Goal: Communication & Community: Answer question/provide support

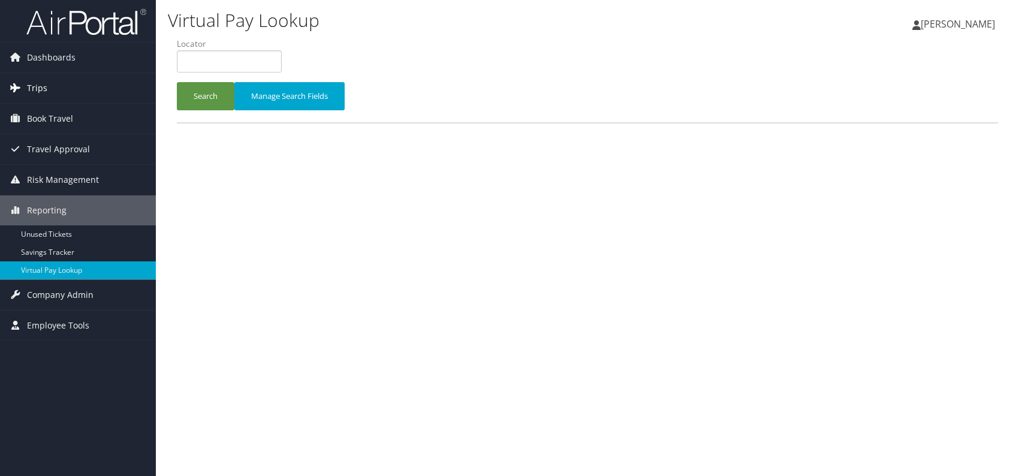
click at [42, 84] on span "Trips" at bounding box center [37, 88] width 20 height 30
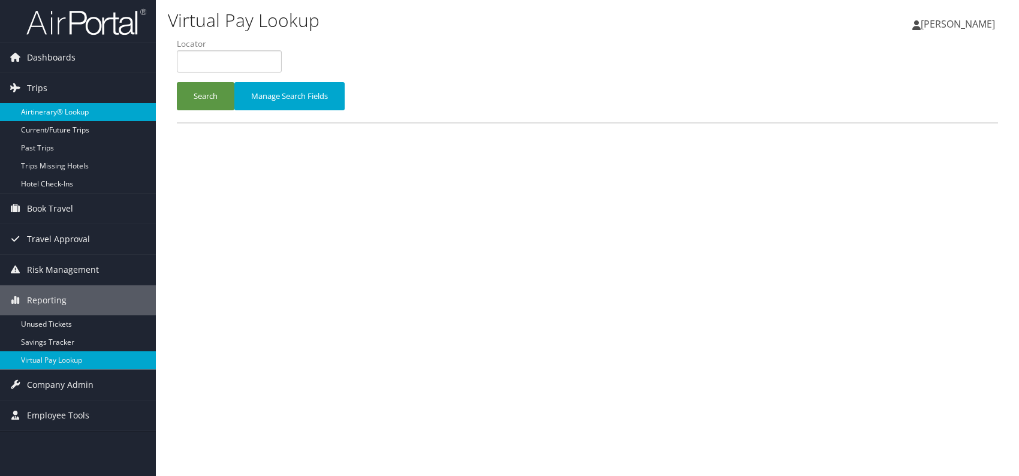
click at [80, 111] on link "Airtinerary® Lookup" at bounding box center [78, 112] width 156 height 18
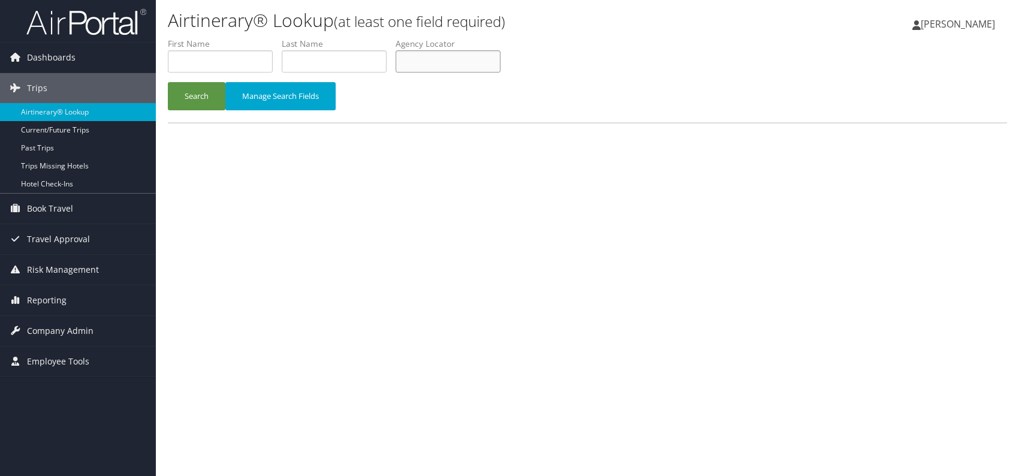
paste input "CEWNVI"
type input "CEWNVI"
drag, startPoint x: 208, startPoint y: 91, endPoint x: 197, endPoint y: 91, distance: 10.8
click at [204, 91] on button "Search" at bounding box center [197, 96] width 58 height 28
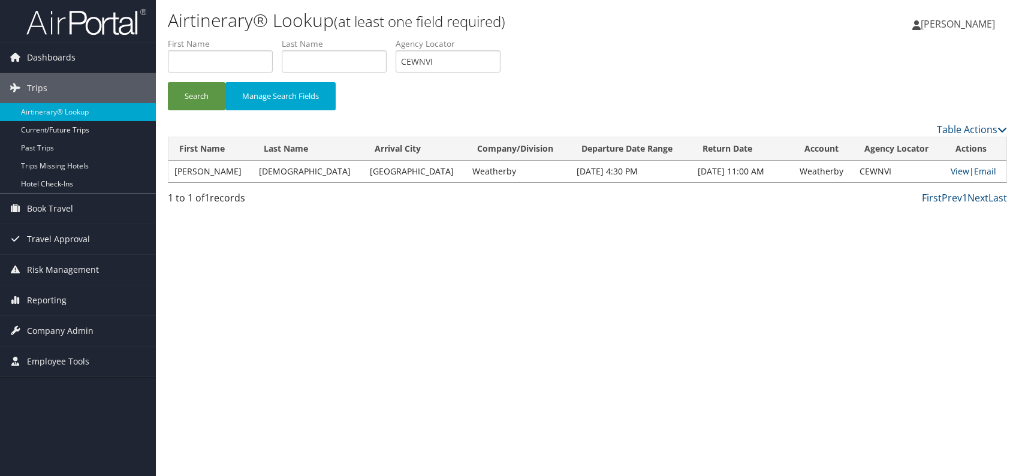
click at [463, 324] on div "Airtinerary® Lookup (at least one field required) Romina Kwock Romina Kwock My …" at bounding box center [587, 238] width 863 height 476
click at [980, 172] on link "Email" at bounding box center [985, 170] width 22 height 11
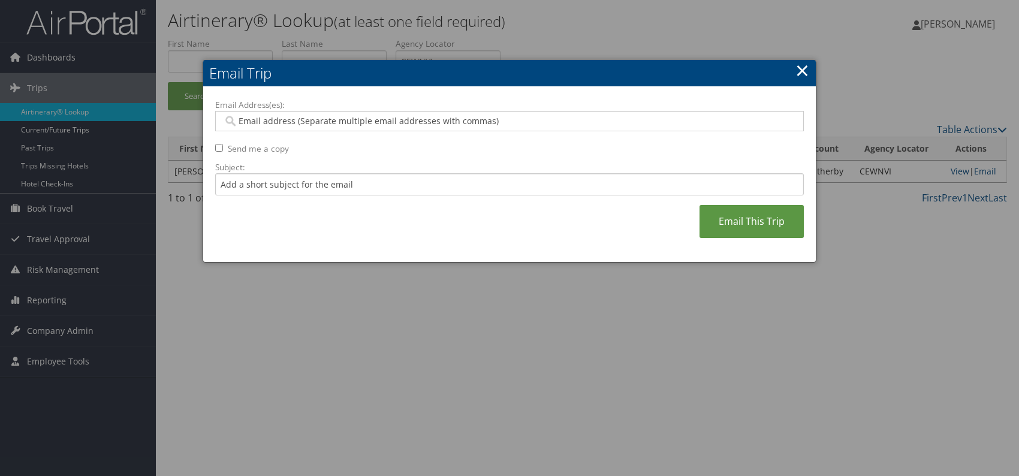
paste input "christy.compagines@weatherbyhealthcare.com"
type input "christy.compagines@weatherbyhealthcare.com"
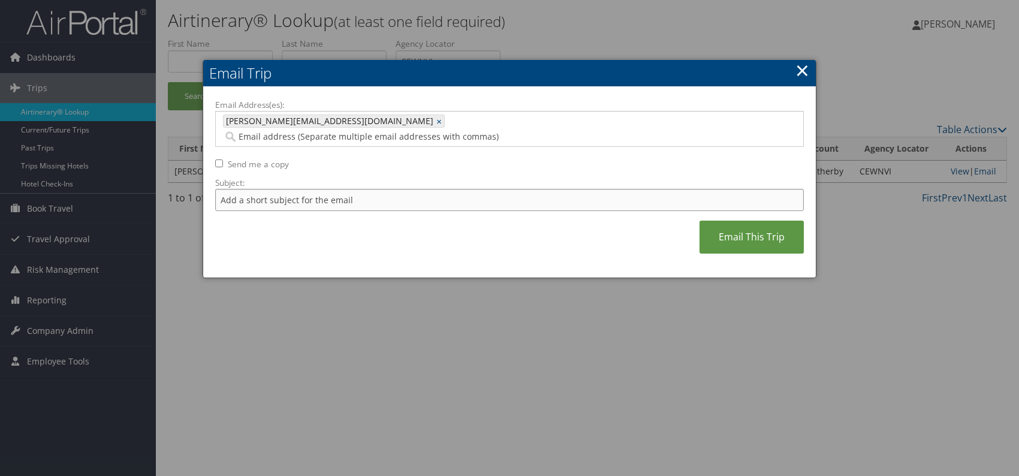
click at [289, 189] on input "Subject:" at bounding box center [509, 200] width 588 height 22
click at [401, 222] on div "Email Address(es): christy.compagines@weatherbyhealthcare.com christy.compagine…" at bounding box center [509, 182] width 588 height 167
click at [388, 189] on input "Itinerary change. Please see notes in TR-756070" at bounding box center [509, 200] width 588 height 22
paste input "70895"
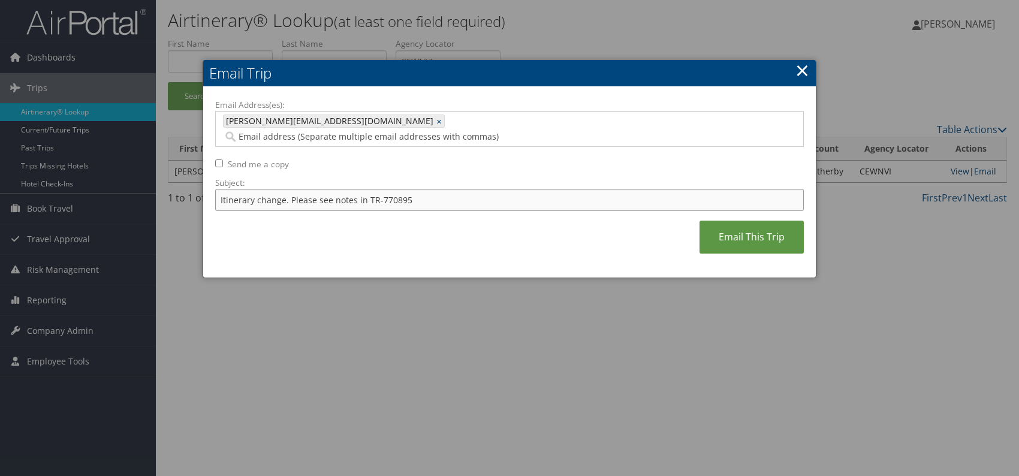
type input "Itinerary change. Please see notes in TR-770895"
click at [493, 231] on div "Email Address(es): christy.compagines@weatherbyhealthcare.com christy.compagine…" at bounding box center [509, 182] width 588 height 167
click at [729, 222] on link "Email This Trip" at bounding box center [751, 237] width 104 height 33
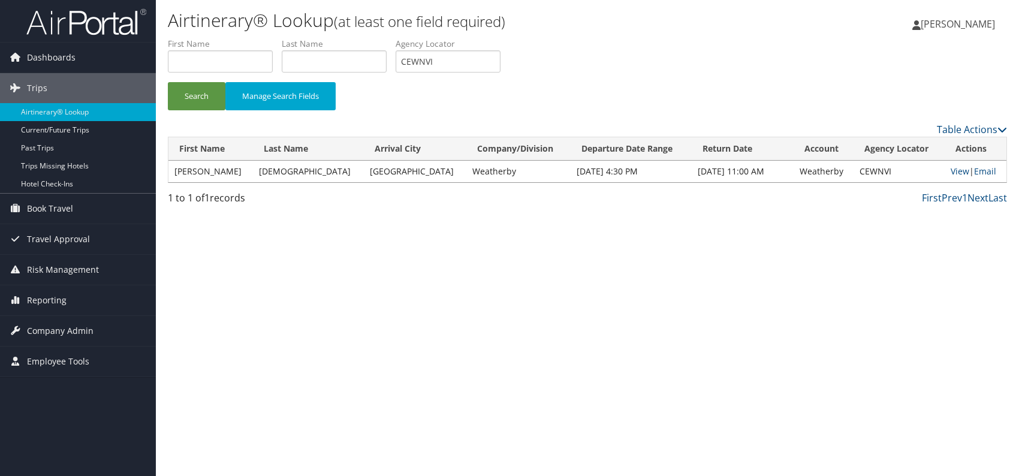
click at [427, 70] on li "Agency Locator CEWNVI" at bounding box center [452, 60] width 114 height 44
click at [401, 59] on input "CEWNVI" at bounding box center [447, 61] width 105 height 22
paste input "EXKTMW"
type input "EXKTMW"
drag, startPoint x: 192, startPoint y: 101, endPoint x: 192, endPoint y: 29, distance: 72.5
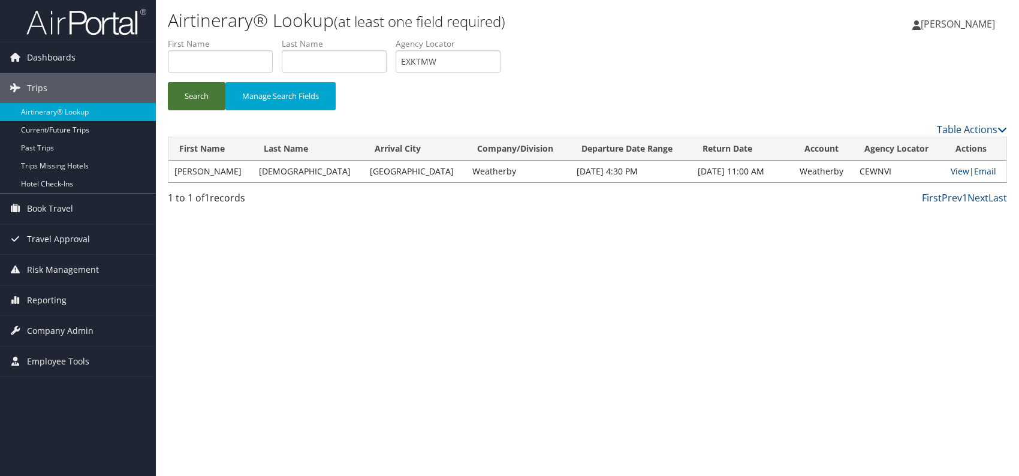
click at [194, 98] on button "Search" at bounding box center [197, 96] width 58 height 28
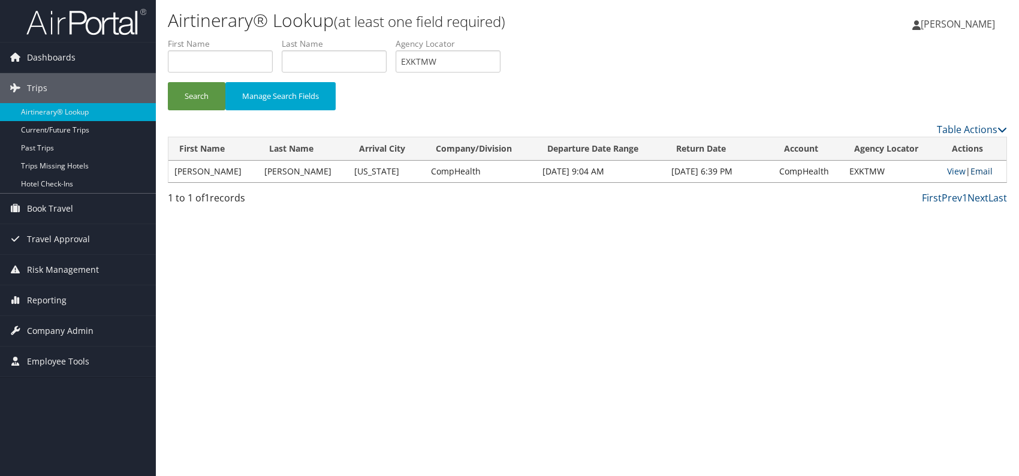
click at [976, 168] on link "Email" at bounding box center [981, 170] width 22 height 11
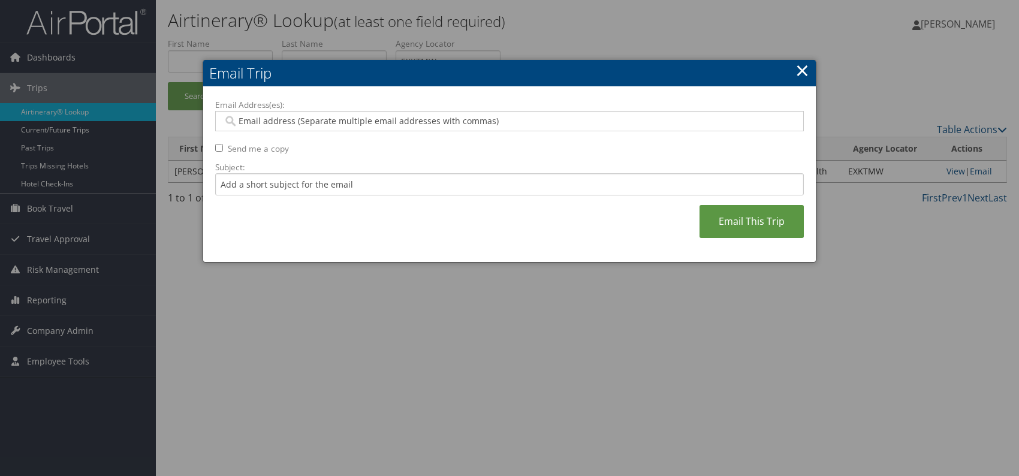
paste input "diana.flores@comphealth.com"
type input "diana.flores@comphealth.com"
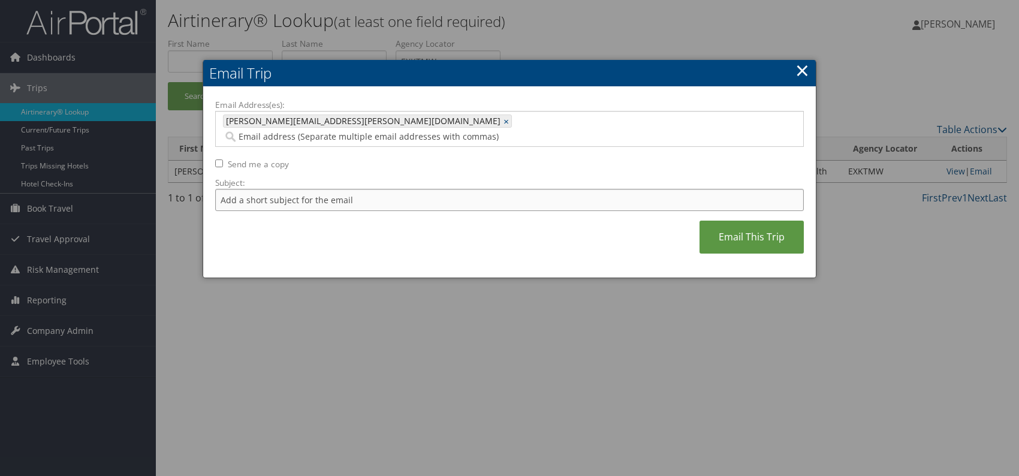
drag, startPoint x: 304, startPoint y: 187, endPoint x: 312, endPoint y: 195, distance: 11.0
click at [304, 189] on input "Subject:" at bounding box center [509, 200] width 588 height 22
click at [455, 222] on div "Email Address(es): diana.flores@comphealth.com diana.flores@comphealth.com × Se…" at bounding box center [509, 182] width 588 height 167
click at [396, 189] on input "Itinerary change. Please see notes in TR-756070" at bounding box center [509, 200] width 588 height 22
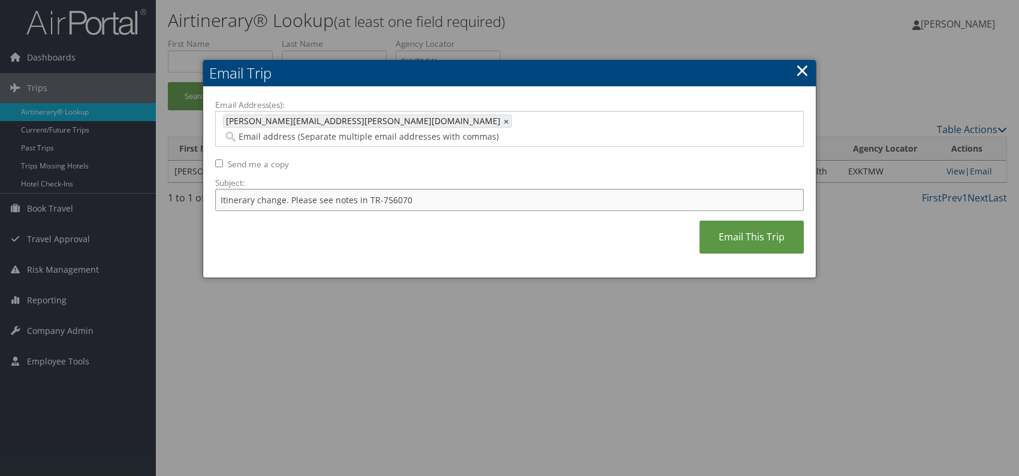
paste input "60949"
type input "Itinerary change. Please see notes in TR-760949"
click at [494, 220] on div "Email Address(es): diana.flores@comphealth.com diana.flores@comphealth.com × Se…" at bounding box center [509, 182] width 588 height 167
click at [721, 221] on link "Email This Trip" at bounding box center [751, 237] width 104 height 33
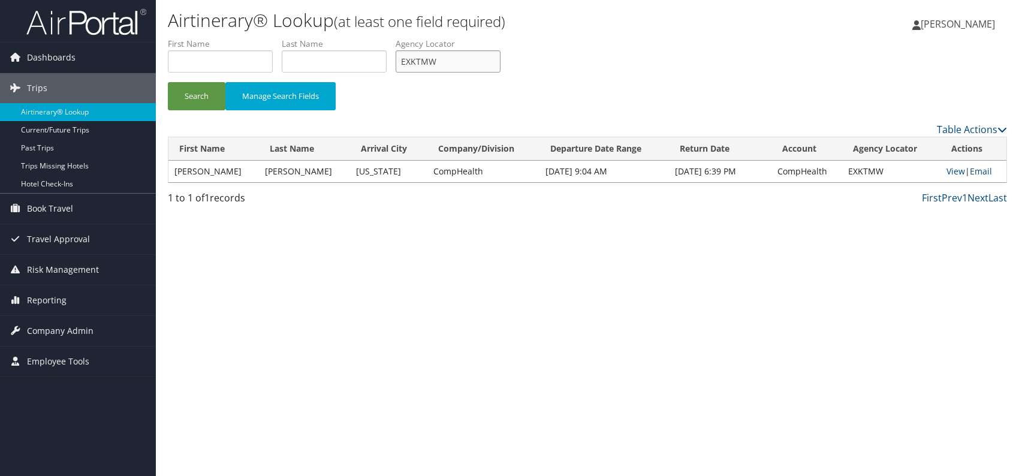
drag, startPoint x: 449, startPoint y: 63, endPoint x: 394, endPoint y: 58, distance: 55.9
click at [394, 38] on ul "First Name Last Name Departure City Arrival City Company/Division Airport/City …" at bounding box center [587, 38] width 839 height 0
paste input "MQMLEL"
type input "MQMLEL"
drag, startPoint x: 195, startPoint y: 93, endPoint x: 219, endPoint y: 15, distance: 81.3
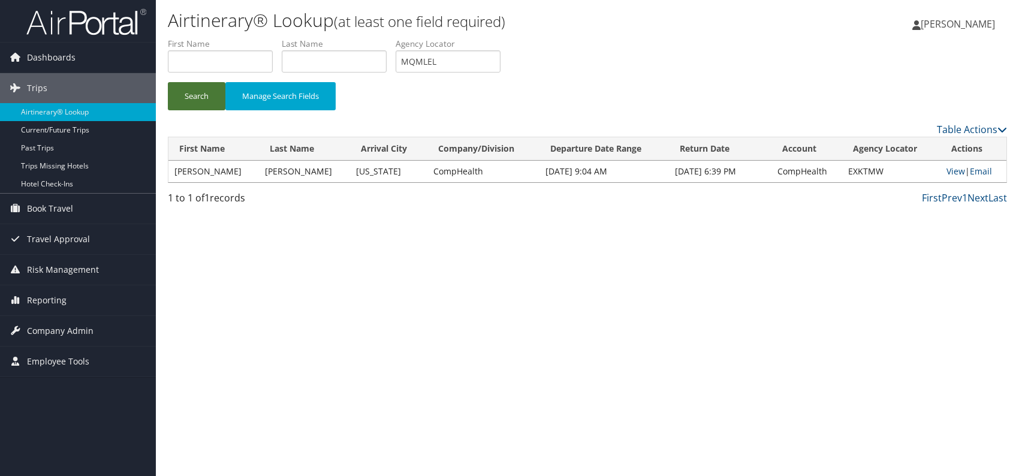
click at [195, 90] on button "Search" at bounding box center [197, 96] width 58 height 28
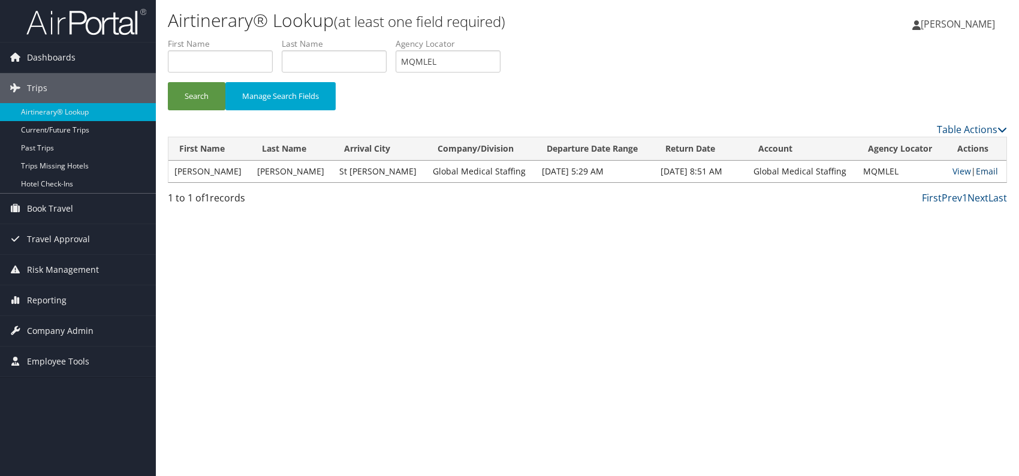
click at [983, 171] on link "Email" at bounding box center [987, 170] width 22 height 11
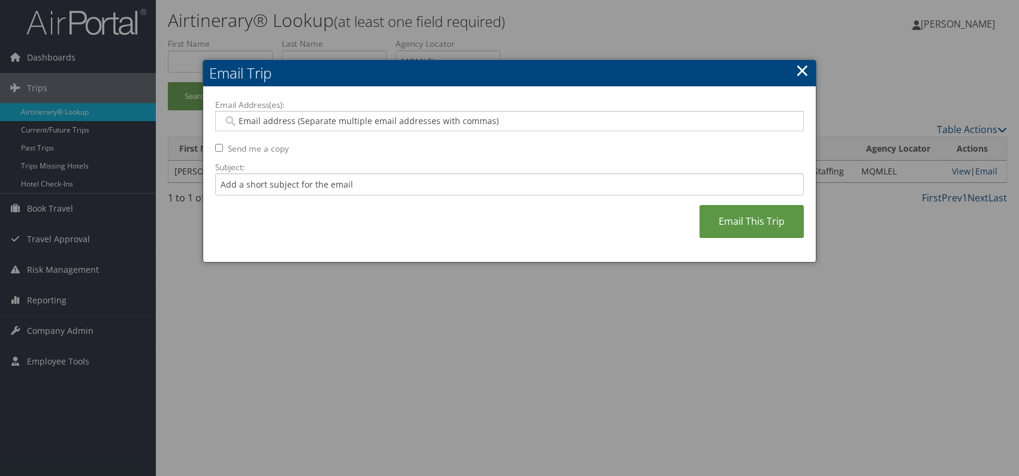
paste input "jamie.down@gmedical.com"
type input "jamie.down@gmedical.com"
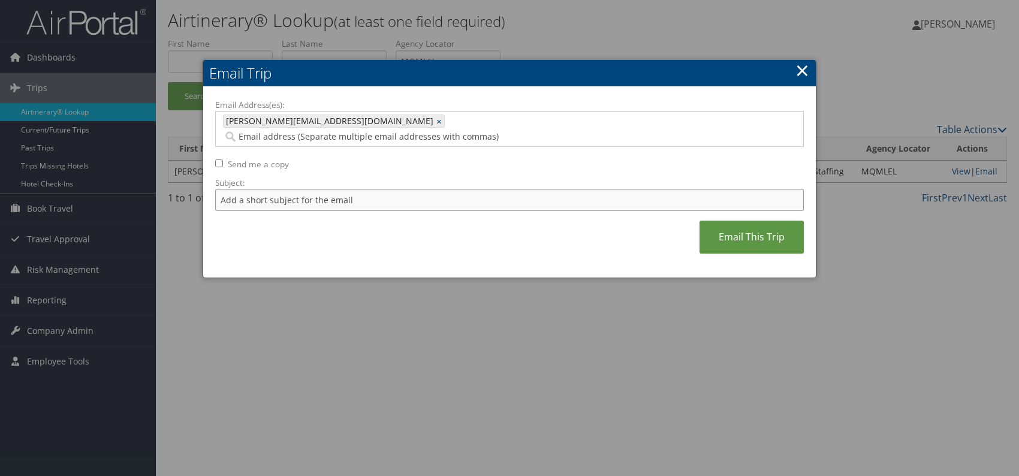
click at [313, 189] on input "Subject:" at bounding box center [509, 200] width 588 height 22
click at [422, 217] on div "Email Address(es): jamie.down@gmedical.com jamie.down@gmedical.com × Send me a …" at bounding box center [509, 182] width 588 height 167
click at [389, 192] on input "Itinerary change. Please see notes in TR-756070" at bounding box center [509, 200] width 588 height 22
click at [391, 189] on input "Itinerary change. Please see notes in TR-756070" at bounding box center [509, 200] width 588 height 22
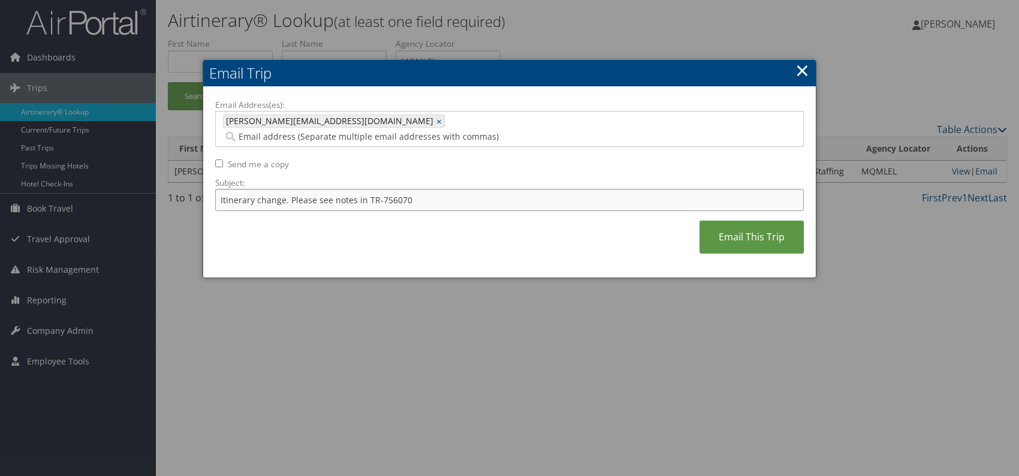
paste input "5513"
type input "Itinerary change. Please see notes in TR-755513"
click at [511, 235] on div "Email Address(es): jamie.down@gmedical.com jamie.down@gmedical.com × Send me a …" at bounding box center [509, 182] width 588 height 167
click at [747, 221] on link "Email This Trip" at bounding box center [751, 237] width 104 height 33
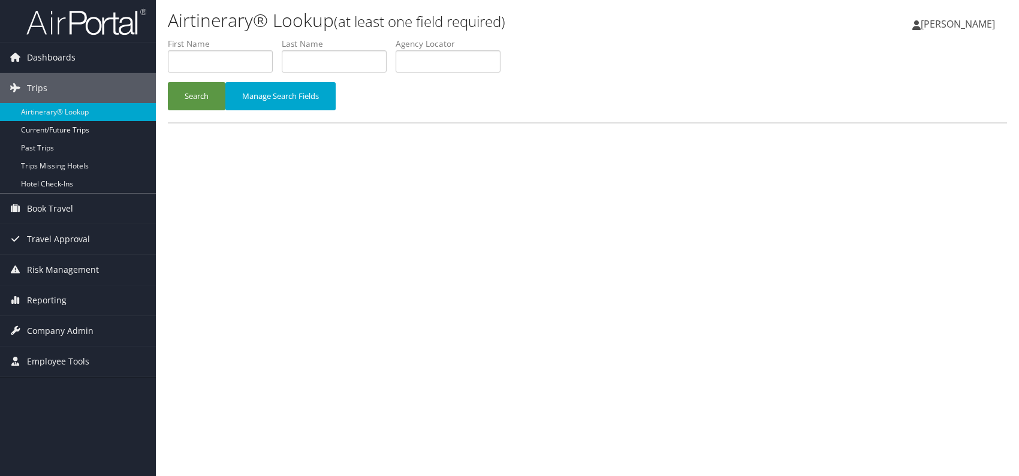
click at [461, 182] on div "Airtinerary® Lookup (at least one field required) Romina Kwock Romina Kwock My …" at bounding box center [587, 238] width 863 height 476
paste input "GXJQDN"
type input "GXJQDN"
click at [205, 96] on button "Search" at bounding box center [197, 96] width 58 height 28
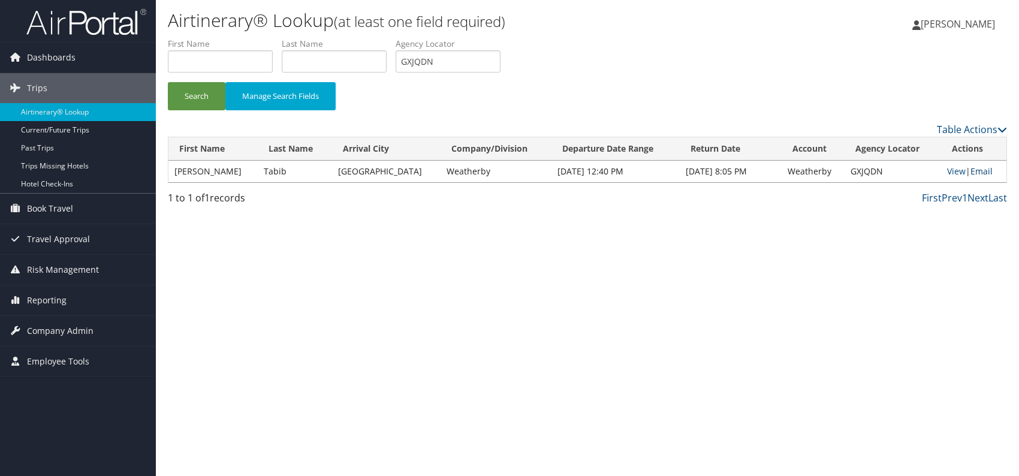
click at [973, 167] on link "Email" at bounding box center [981, 170] width 22 height 11
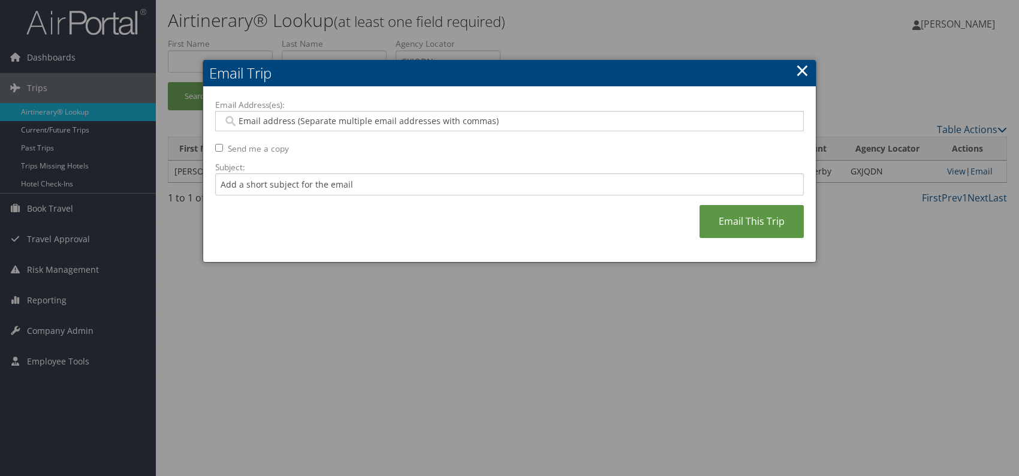
paste input "christy.compagines@weatherbyhealthcare.com"
type input "christy.compagines@weatherbyhealthcare.com"
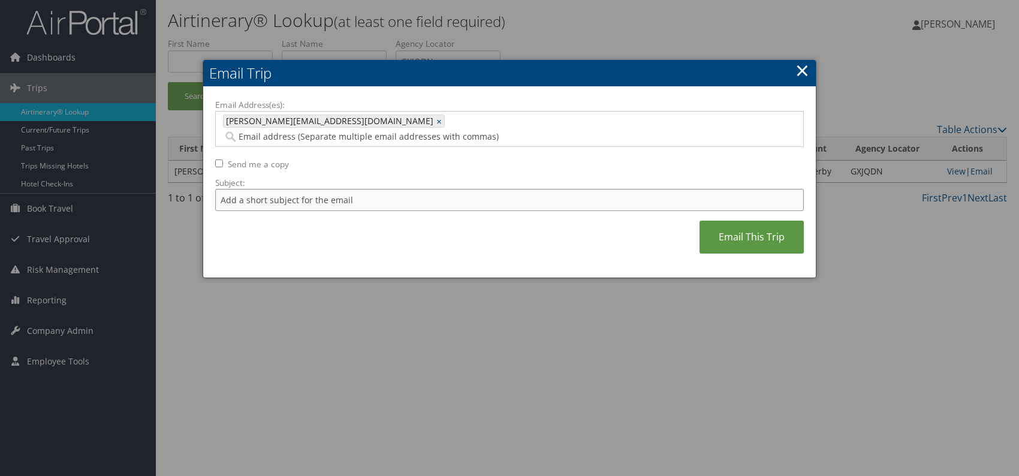
click at [295, 189] on input "Subject:" at bounding box center [509, 200] width 588 height 22
click at [496, 225] on div "Email Address(es): christy.compagines@weatherbyhealthcare.com christy.compagine…" at bounding box center [509, 182] width 588 height 167
click at [399, 189] on input "Itinerary change. Please see notes in TR-756070" at bounding box center [509, 200] width 588 height 22
paste input "6358"
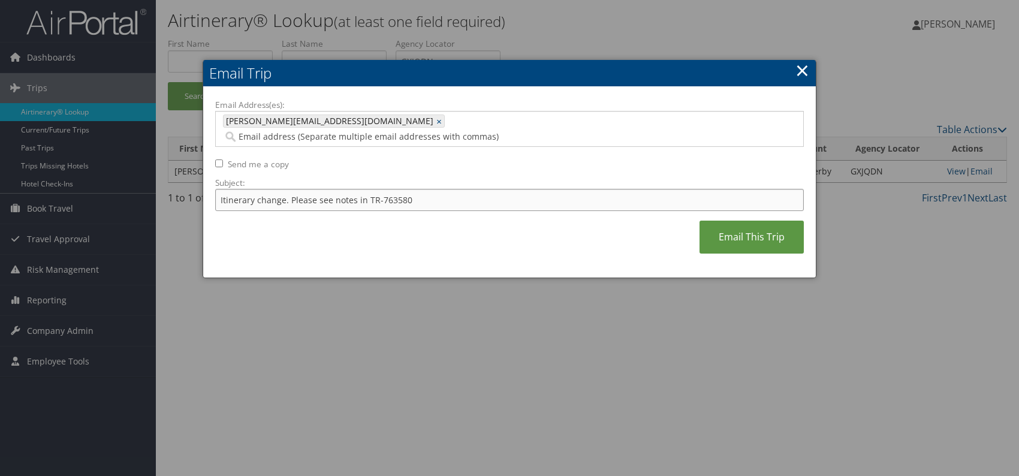
type input "Itinerary change. Please see notes in TR-763580"
click at [452, 228] on div "Email Address(es): christy.compagines@weatherbyhealthcare.com christy.compagine…" at bounding box center [509, 182] width 588 height 167
click at [756, 221] on link "Email This Trip" at bounding box center [751, 237] width 104 height 33
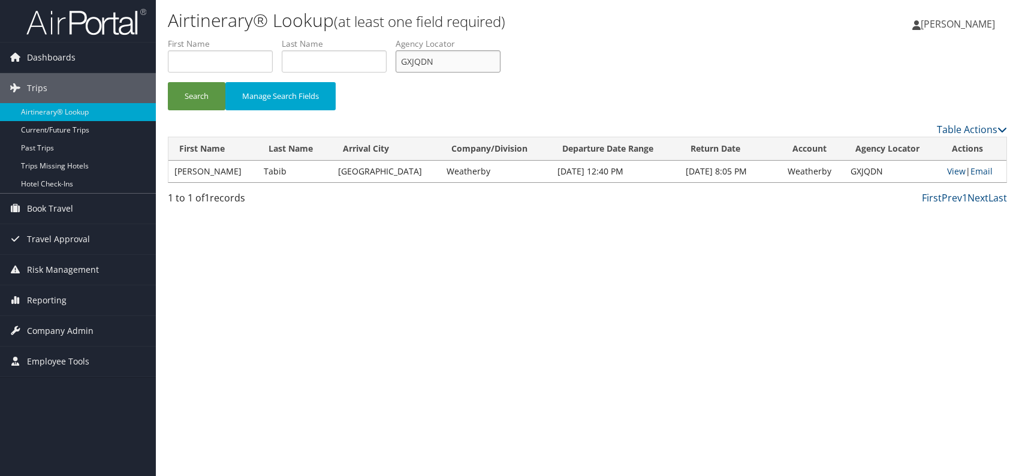
drag, startPoint x: 444, startPoint y: 59, endPoint x: 401, endPoint y: 66, distance: 43.7
click at [401, 66] on input "GXJQDN" at bounding box center [447, 61] width 105 height 22
paste input "HDIANR"
click at [188, 96] on button "Search" at bounding box center [197, 96] width 58 height 28
drag, startPoint x: 422, startPoint y: 62, endPoint x: 403, endPoint y: 61, distance: 19.3
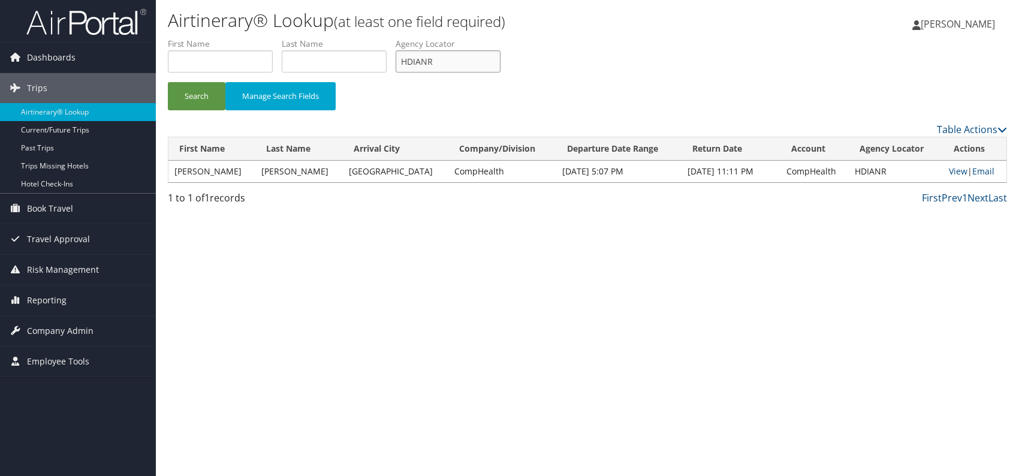
click at [401, 61] on input "HDIANR" at bounding box center [447, 61] width 105 height 22
paste input "EUCCPS"
type input "EUCCPS"
click at [379, 250] on div "Airtinerary® Lookup (at least one field required) Romina Kwock Romina Kwock My …" at bounding box center [587, 238] width 863 height 476
click at [194, 92] on button "Search" at bounding box center [197, 96] width 58 height 28
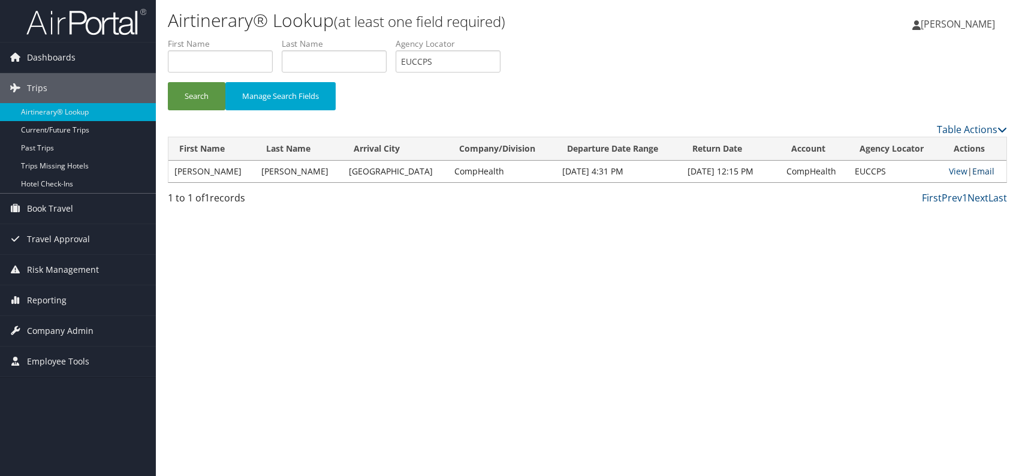
click at [986, 171] on link "Email" at bounding box center [983, 170] width 22 height 11
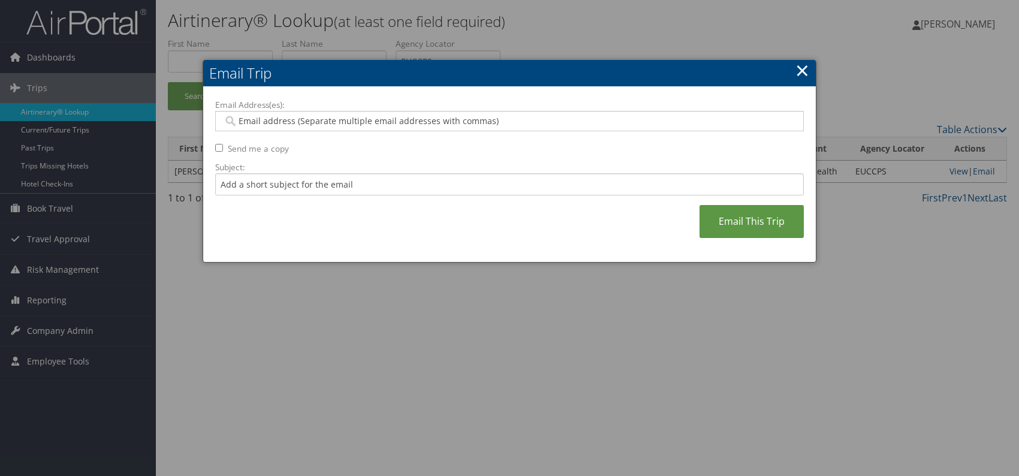
paste input "carmen.smith@comphealth.com"
type input "carmen.smith@comphealth.com"
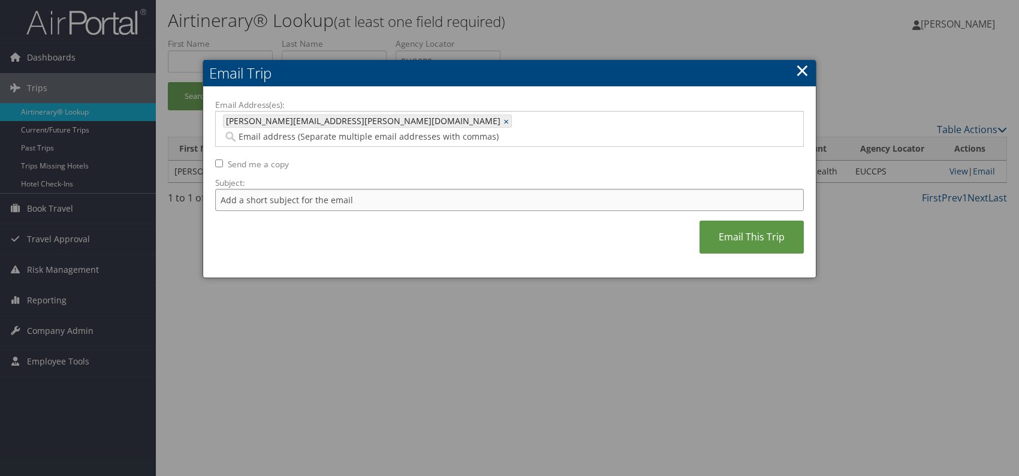
drag, startPoint x: 299, startPoint y: 181, endPoint x: 305, endPoint y: 190, distance: 10.8
click at [299, 189] on input "Subject:" at bounding box center [509, 200] width 588 height 22
click at [409, 220] on div "Email Address(es): carmen.smith@comphealth.com carmen.smith@comphealth.com × Se…" at bounding box center [509, 182] width 588 height 167
click at [395, 189] on input "Itinerary change. Please see notes in TR-756070" at bounding box center [509, 200] width 588 height 22
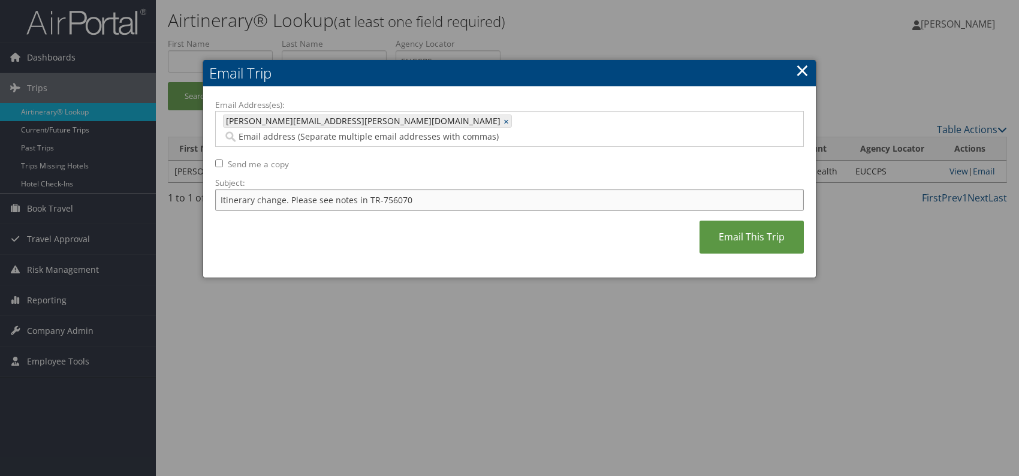
paste input "8991"
type input "Itinerary change. Please see notes in TR-758991"
click at [470, 227] on div "Email Address(es): carmen.smith@comphealth.com carmen.smith@comphealth.com × Se…" at bounding box center [509, 182] width 588 height 167
click at [766, 227] on link "Email This Trip" at bounding box center [751, 237] width 104 height 33
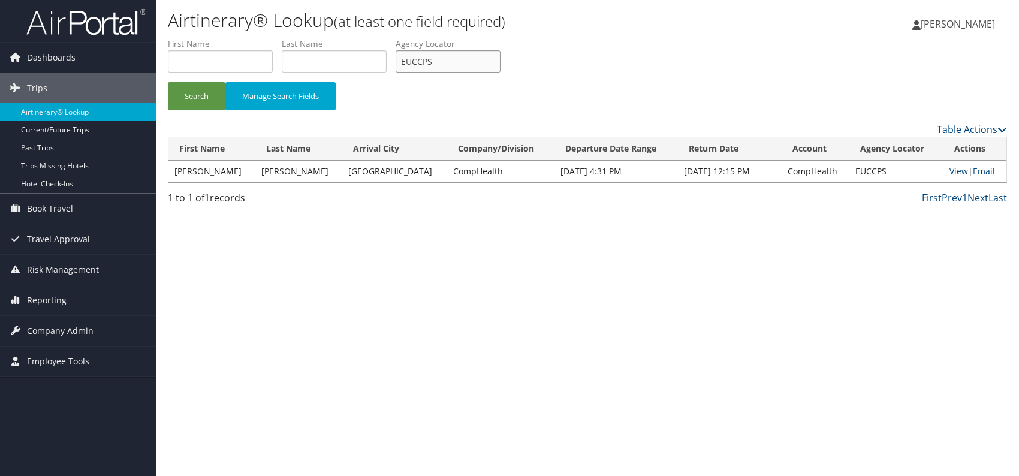
drag, startPoint x: 407, startPoint y: 58, endPoint x: 400, endPoint y: 58, distance: 7.2
click at [400, 58] on input "EUCCPS" at bounding box center [447, 61] width 105 height 22
paste input "SPCZME"
type input "SPCZME"
click at [341, 263] on div "Airtinerary® Lookup (at least one field required) Romina Kwock Romina Kwock My …" at bounding box center [587, 238] width 863 height 476
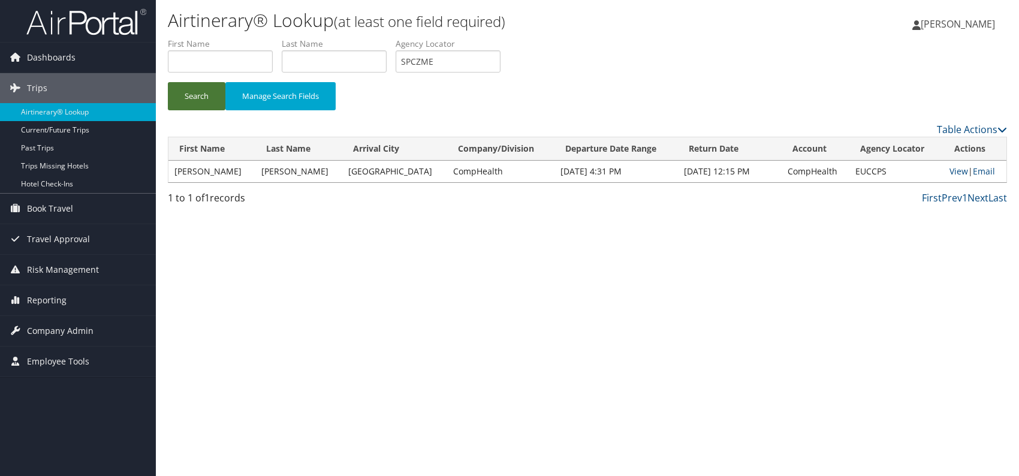
click at [206, 95] on button "Search" at bounding box center [197, 96] width 58 height 28
click at [973, 168] on link "Email" at bounding box center [984, 170] width 22 height 11
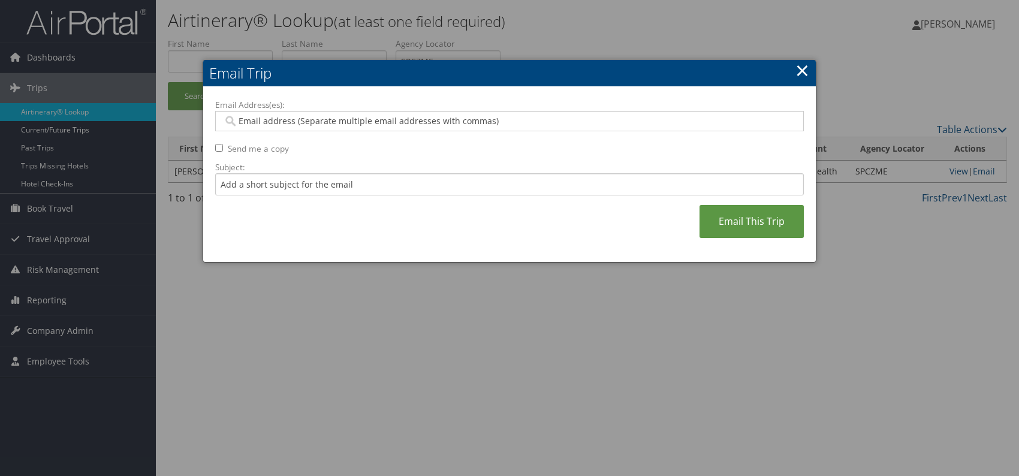
paste input "camryn.davis@comphealth.com"
type input "camryn.davis@comphealth.com"
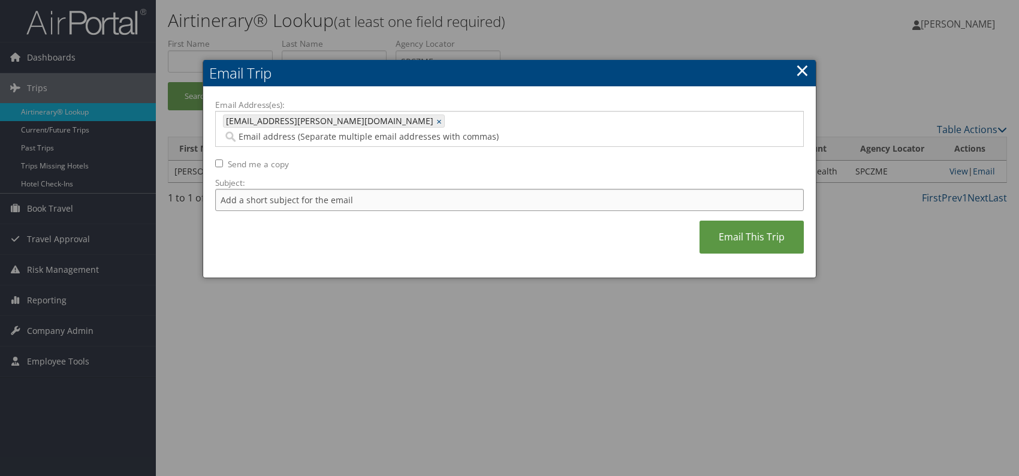
click at [309, 189] on input "Subject:" at bounding box center [509, 200] width 588 height 22
click at [417, 215] on div "Email Address(es): camryn.davis@comphealth.com camryn.davis@comphealth.com × Se…" at bounding box center [509, 182] width 588 height 167
click at [395, 189] on input "Itinerary change. Please see notes in TR-756070" at bounding box center [509, 200] width 588 height 22
paste input "62602"
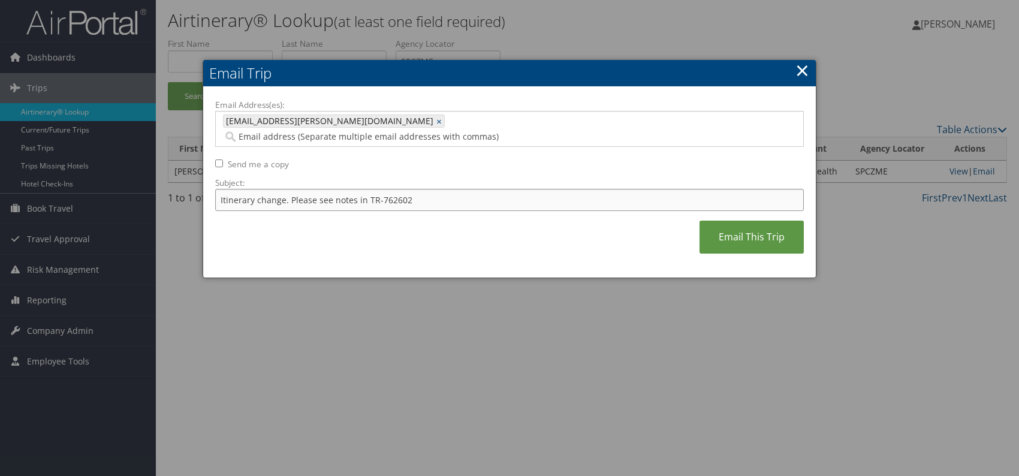
type input "Itinerary change. Please see notes in TR-762602"
click at [457, 222] on div "Email Address(es): camryn.davis@comphealth.com camryn.davis@comphealth.com × Se…" at bounding box center [509, 182] width 588 height 167
click at [721, 221] on link "Email This Trip" at bounding box center [751, 237] width 104 height 33
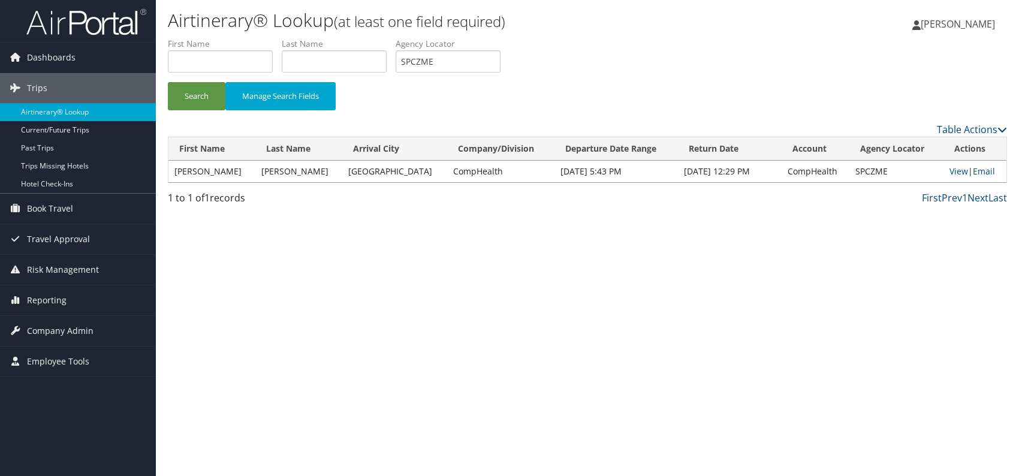
click at [539, 221] on div "Airtinerary® Lookup (at least one field required) Romina Kwock Romina Kwock My …" at bounding box center [587, 238] width 863 height 476
drag, startPoint x: 424, startPoint y: 65, endPoint x: 404, endPoint y: 62, distance: 19.5
click at [404, 62] on input "SPCZME" at bounding box center [447, 61] width 105 height 22
paste input "LOGRCK"
type input "LOGRCK"
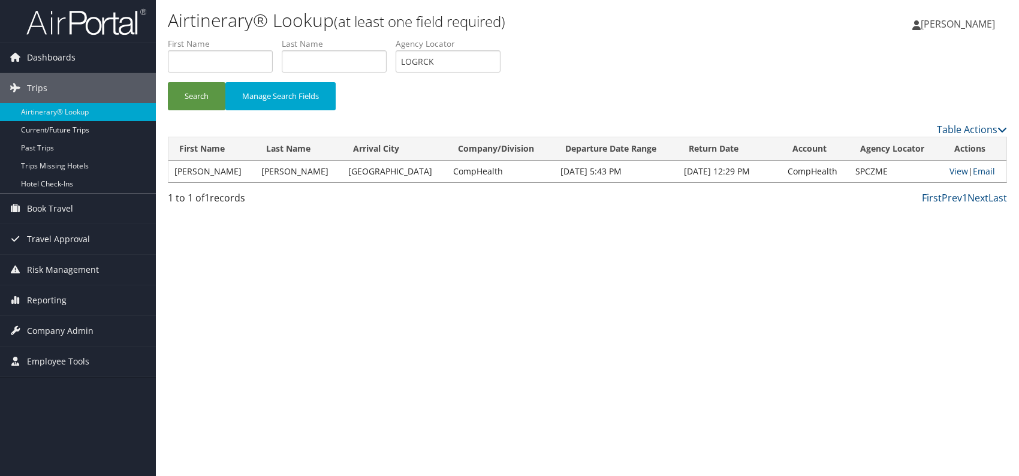
click at [339, 282] on div "Airtinerary® Lookup (at least one field required) Romina Kwock Romina Kwock My …" at bounding box center [587, 238] width 863 height 476
click at [195, 96] on button "Search" at bounding box center [197, 96] width 58 height 28
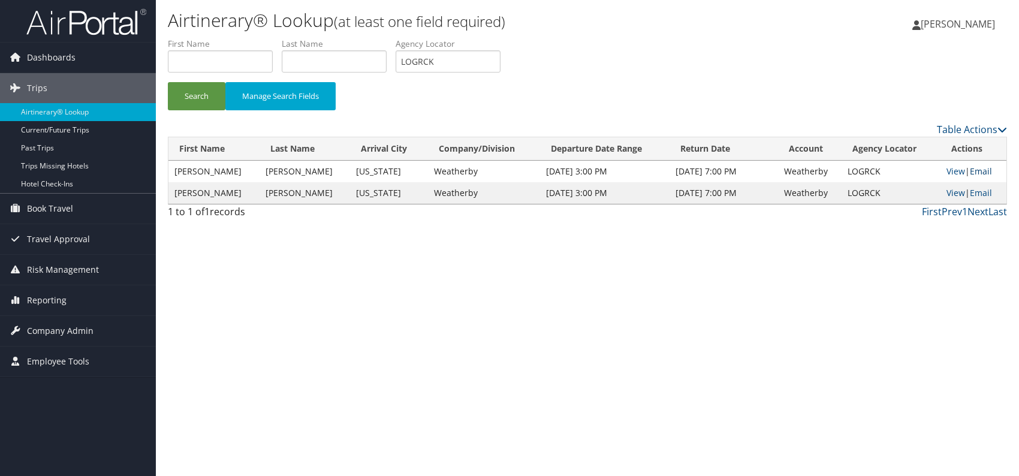
drag, startPoint x: 980, startPoint y: 170, endPoint x: 977, endPoint y: 176, distance: 6.7
click at [980, 170] on link "Email" at bounding box center [981, 170] width 22 height 11
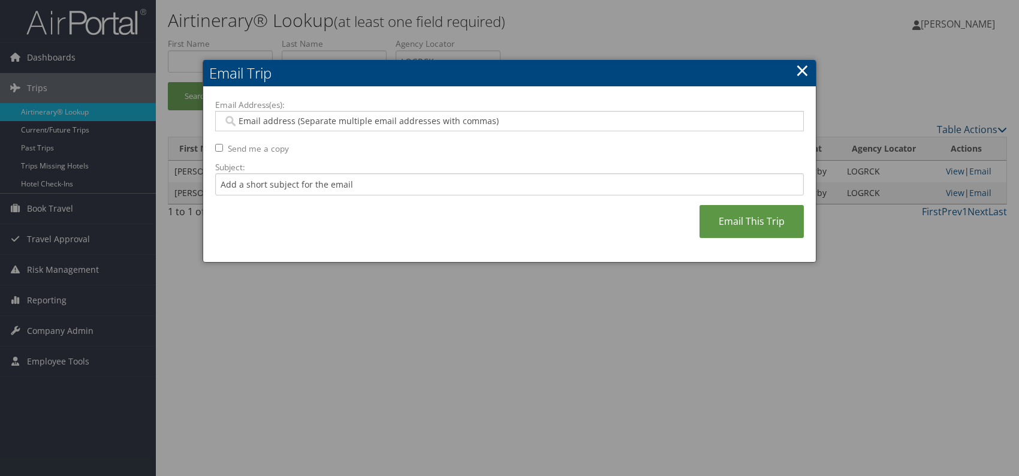
paste input "alejandro.mirabal@weatherbyhealthcare.com"
type input "alejandro.mirabal@weatherbyhealthcare.com"
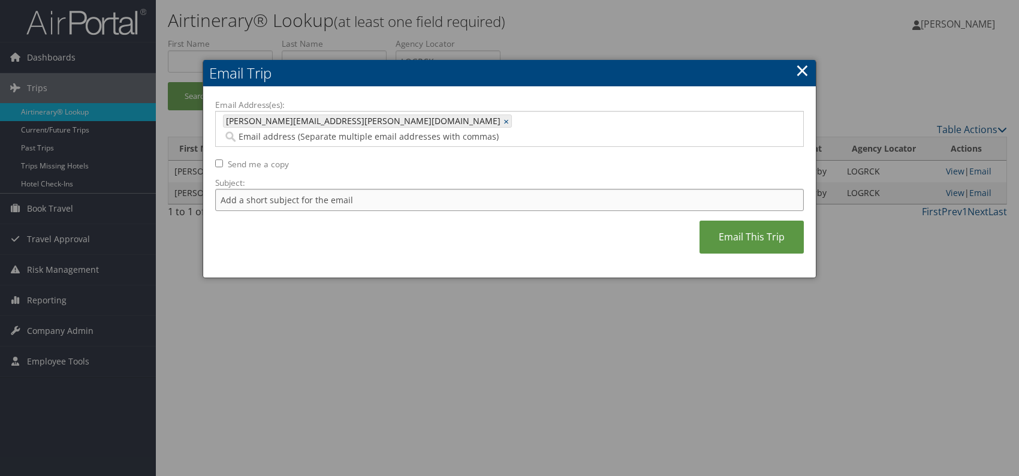
click at [290, 189] on input "Subject:" at bounding box center [509, 200] width 588 height 22
click at [401, 215] on div "Email Address(es): alejandro.mirabal@weatherbyhealthcare.com alejandro.mirabal@…" at bounding box center [509, 182] width 588 height 167
click at [393, 189] on input "Itinerary change. Please see notes in TR-756070" at bounding box center [509, 200] width 588 height 22
paste input "345"
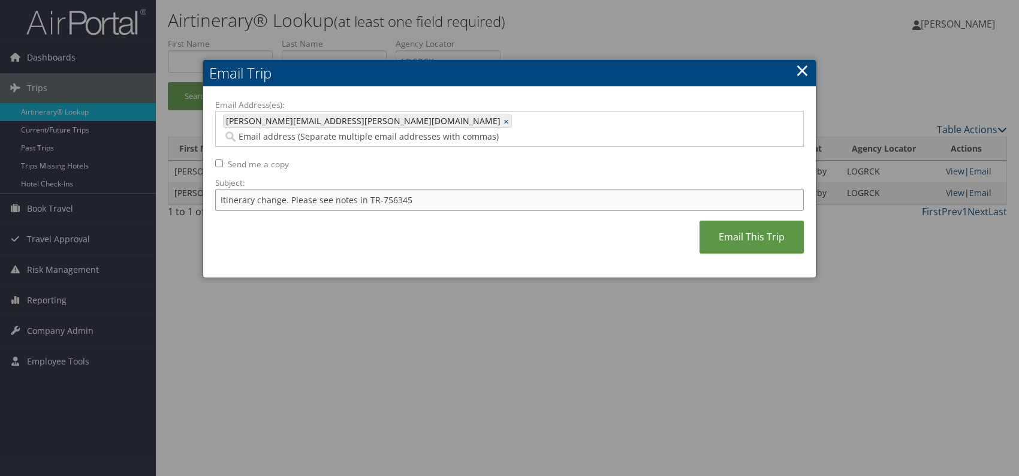
type input "Itinerary change. Please see notes in TR-756345"
click at [497, 228] on div "Email Address(es): alejandro.mirabal@weatherbyhealthcare.com alejandro.mirabal@…" at bounding box center [509, 182] width 588 height 167
click at [720, 221] on link "Email This Trip" at bounding box center [751, 237] width 104 height 33
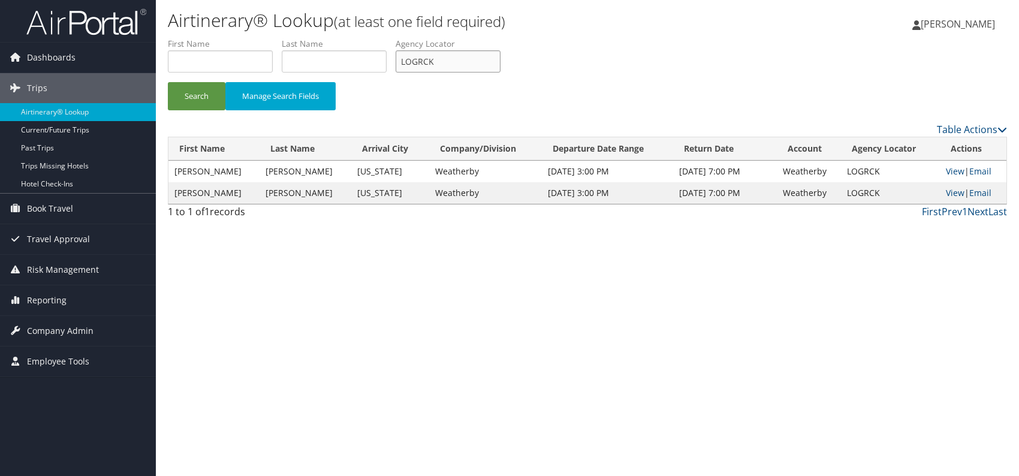
drag, startPoint x: 443, startPoint y: 58, endPoint x: 389, endPoint y: 67, distance: 54.7
click at [389, 38] on ul "First Name Last Name Departure City Arrival City Company/Division Airport/City …" at bounding box center [587, 38] width 839 height 0
paste input "NCGLL"
type input "NCGLLK"
click at [192, 98] on button "Search" at bounding box center [197, 96] width 58 height 28
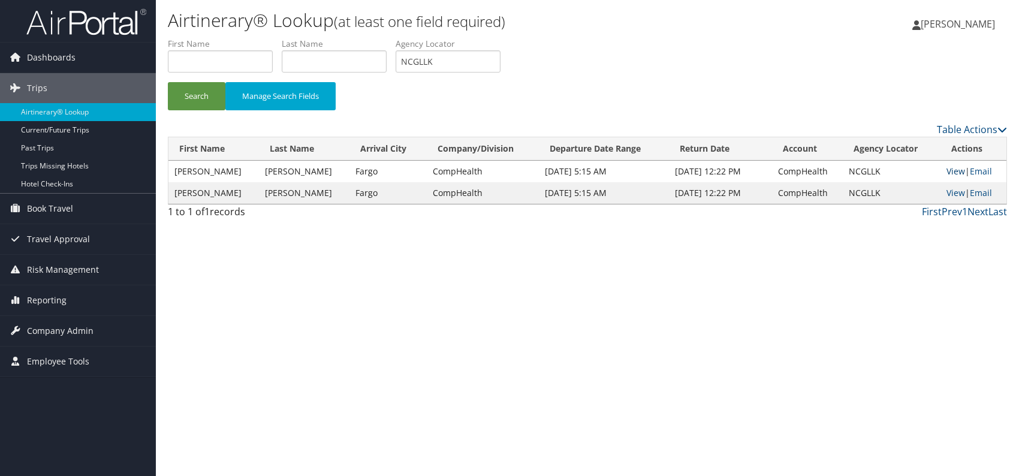
click at [947, 171] on link "View" at bounding box center [955, 170] width 19 height 11
drag, startPoint x: 984, startPoint y: 173, endPoint x: 976, endPoint y: 177, distance: 8.8
click at [984, 173] on link "Email" at bounding box center [981, 170] width 22 height 11
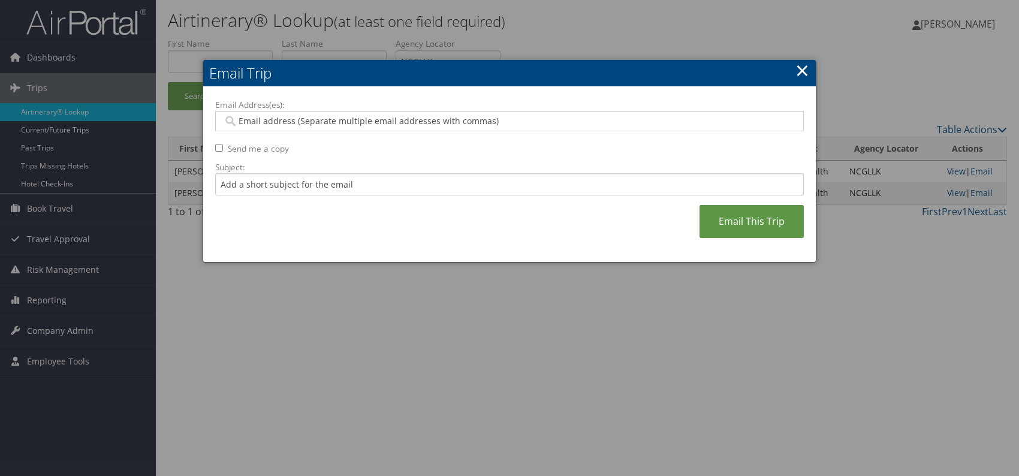
paste input "gabriel.santiago-mas@comphealth.com"
type input "gabriel.santiago-mas@comphealth.com"
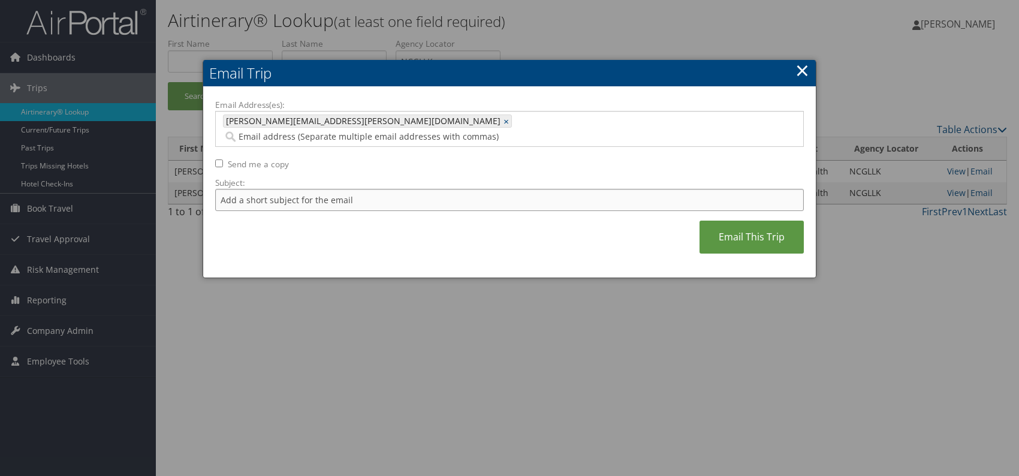
drag, startPoint x: 337, startPoint y: 176, endPoint x: 345, endPoint y: 182, distance: 10.3
click at [337, 189] on input "Subject:" at bounding box center [509, 200] width 588 height 22
click at [447, 216] on div "Email Address(es): gabriel.santiago-mas@comphealth.com gabriel.santiago-mas@com…" at bounding box center [509, 182] width 588 height 167
click at [393, 189] on input "Itinerary change. Please see notes in TR-756070" at bounding box center [509, 200] width 588 height 22
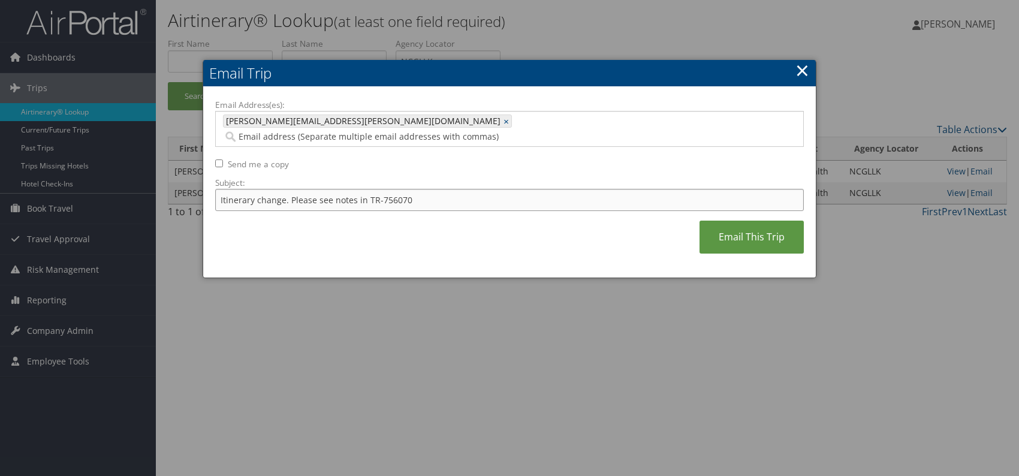
paste input "60292"
type input "Itinerary change. Please see notes in TR-760292"
click at [482, 225] on div "Email Address(es): gabriel.santiago-mas@comphealth.com gabriel.santiago-mas@com…" at bounding box center [509, 182] width 588 height 167
click at [736, 221] on link "Email This Trip" at bounding box center [751, 237] width 104 height 33
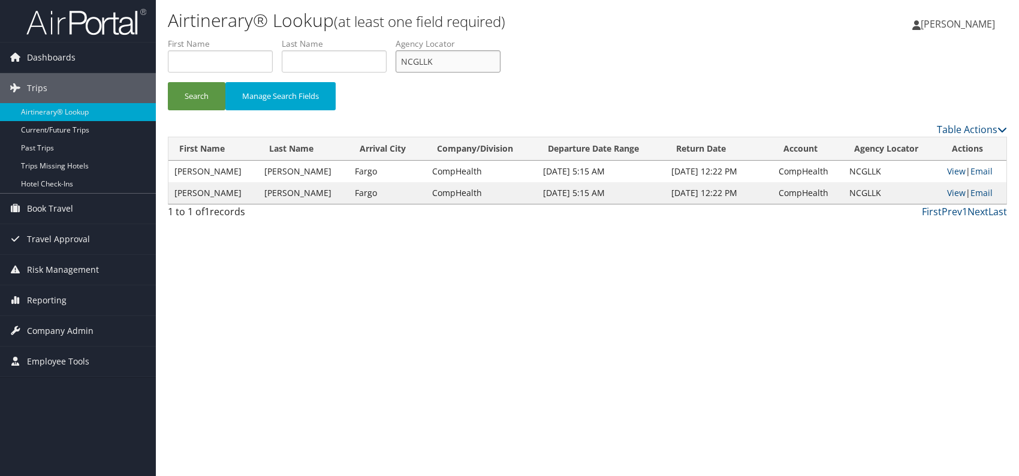
drag, startPoint x: 399, startPoint y: 65, endPoint x: 393, endPoint y: 64, distance: 6.1
click at [393, 38] on ul "First Name Last Name Departure City Arrival City Company/Division Airport/City …" at bounding box center [587, 38] width 839 height 0
paste input "DWLMVQ"
type input "DWLMVQ"
click at [327, 330] on div "Airtinerary® Lookup (at least one field required) Romina Kwock Romina Kwock My …" at bounding box center [587, 238] width 863 height 476
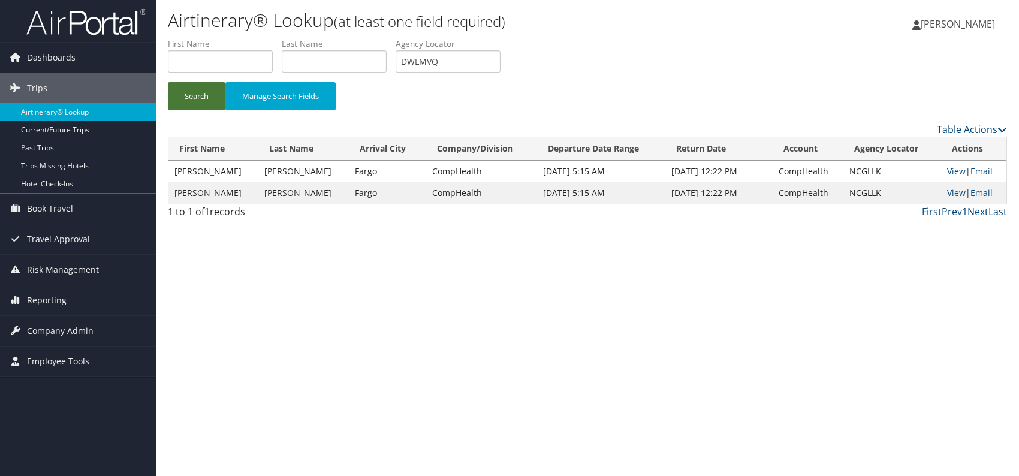
drag, startPoint x: 193, startPoint y: 99, endPoint x: 199, endPoint y: 68, distance: 31.1
click at [193, 96] on button "Search" at bounding box center [197, 96] width 58 height 28
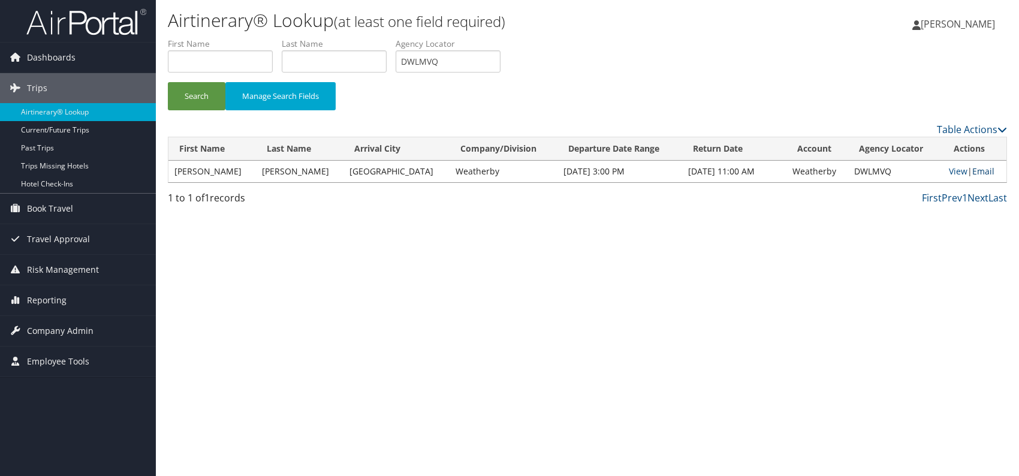
click at [976, 168] on link "Email" at bounding box center [983, 170] width 22 height 11
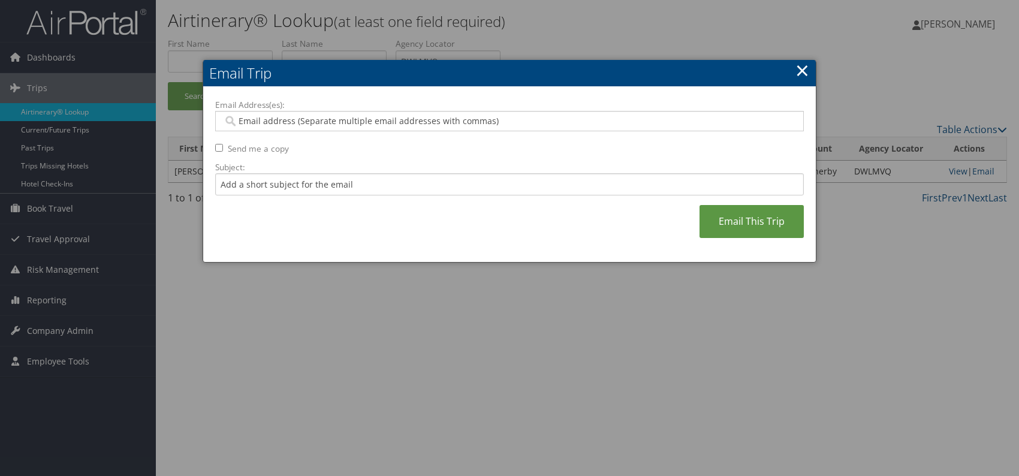
paste input "stephanie.diaz@weatherbyhealthcare.com"
type input "stephanie.diaz@weatherbyhealthcare.com"
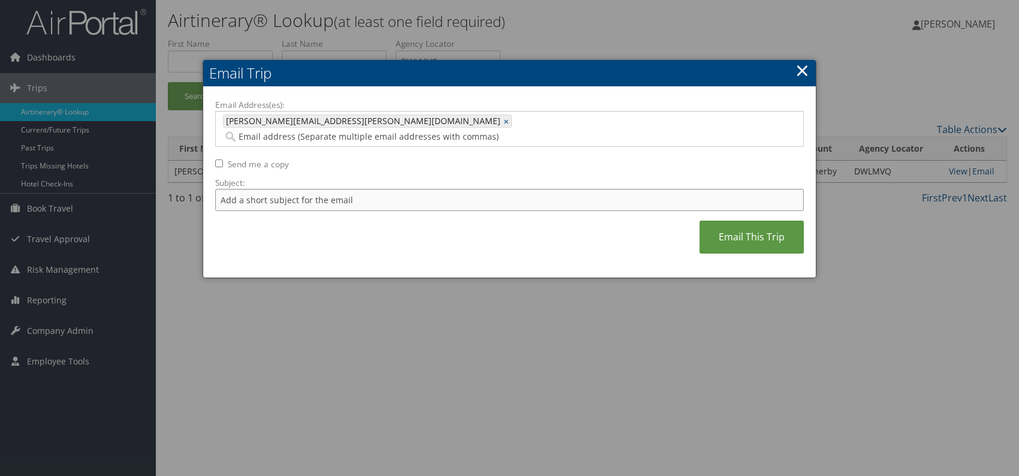
click at [289, 189] on input "Subject:" at bounding box center [509, 200] width 588 height 22
click at [459, 232] on div "Email Address(es): stephanie.diaz@weatherbyhealthcare.com stephanie.diaz@weathe…" at bounding box center [509, 182] width 588 height 167
click at [395, 189] on input "Itinerary change. Please see notes in TR-756070" at bounding box center [509, 200] width 588 height 22
paste input "70524"
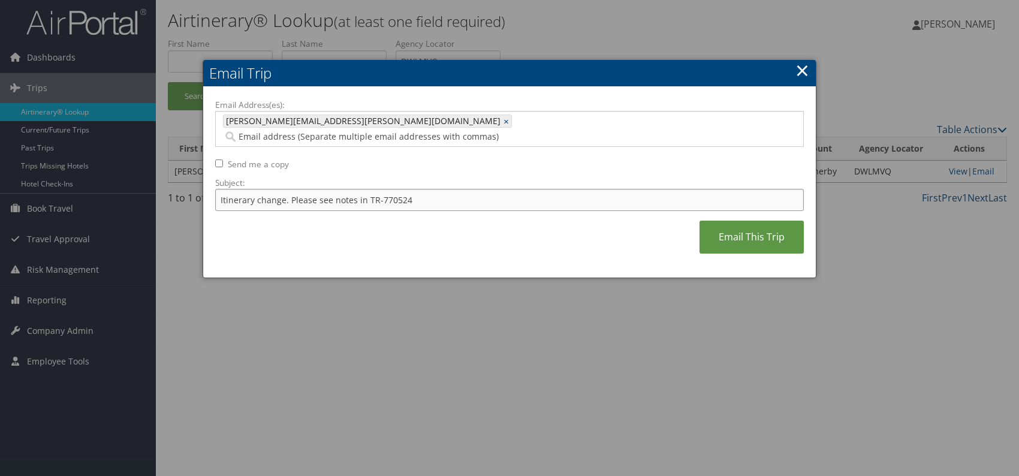
type input "Itinerary change. Please see notes in TR-770524"
click at [485, 234] on div "Email Address(es): stephanie.diaz@weatherbyhealthcare.com stephanie.diaz@weathe…" at bounding box center [509, 182] width 588 height 167
click at [756, 222] on link "Email This Trip" at bounding box center [751, 237] width 104 height 33
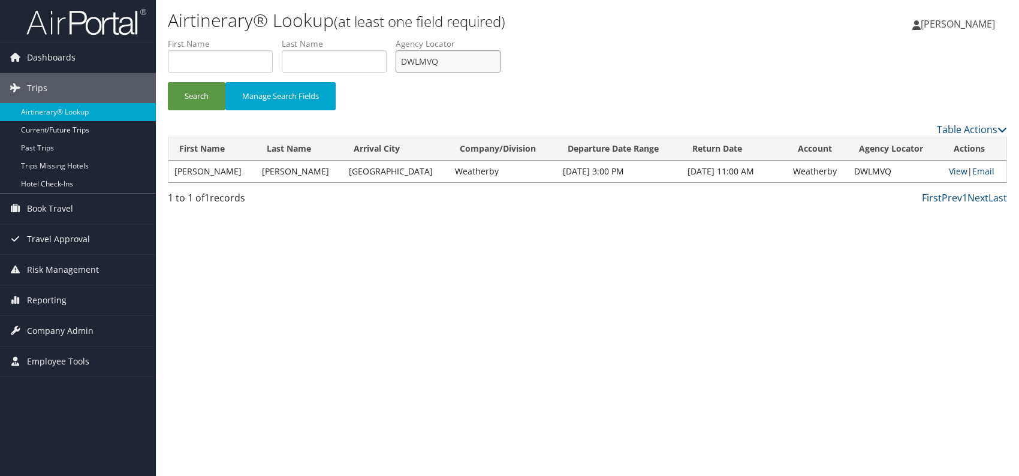
drag, startPoint x: 437, startPoint y: 64, endPoint x: 407, endPoint y: 60, distance: 30.2
click at [401, 61] on input "DWLMVQ" at bounding box center [447, 61] width 105 height 22
paste input "YGJYQJ"
drag, startPoint x: 312, startPoint y: 283, endPoint x: 258, endPoint y: 196, distance: 102.8
click at [310, 281] on div "Airtinerary® Lookup (at least one field required) Romina Kwock Romina Kwock My …" at bounding box center [587, 238] width 863 height 476
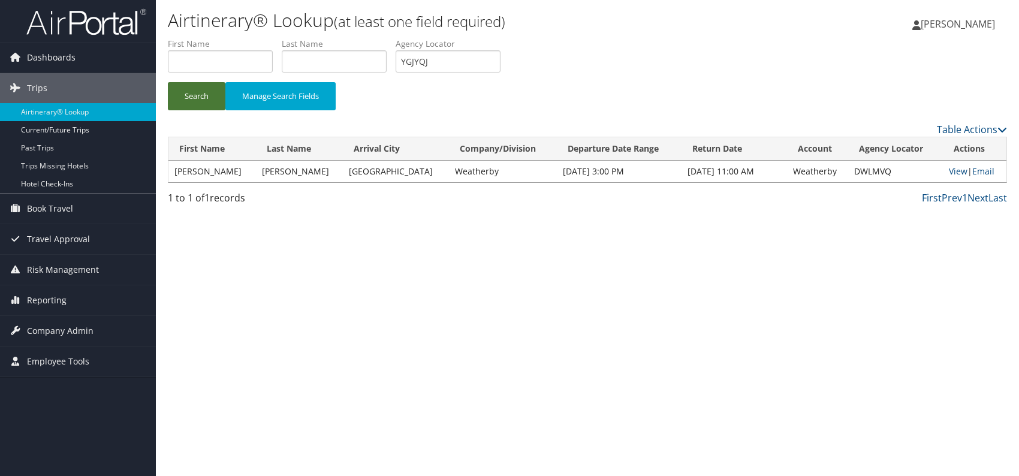
click at [197, 95] on button "Search" at bounding box center [197, 96] width 58 height 28
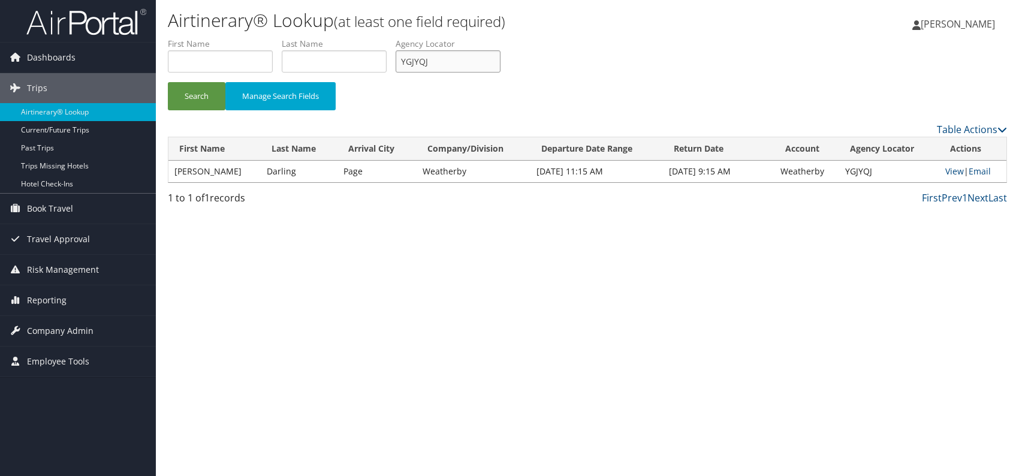
drag, startPoint x: 430, startPoint y: 66, endPoint x: 400, endPoint y: 65, distance: 30.6
click at [400, 65] on input "YGJYQJ" at bounding box center [447, 61] width 105 height 22
paste input "NZZJZL"
drag, startPoint x: 348, startPoint y: 305, endPoint x: 258, endPoint y: 193, distance: 143.6
click at [347, 304] on div "Airtinerary® Lookup (at least one field required) Romina Kwock Romina Kwock My …" at bounding box center [587, 238] width 863 height 476
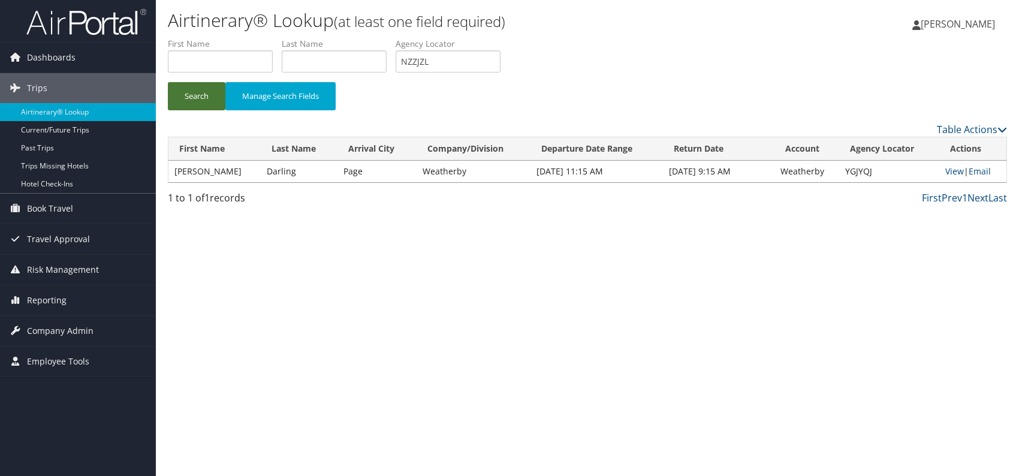
click at [186, 88] on button "Search" at bounding box center [197, 96] width 58 height 28
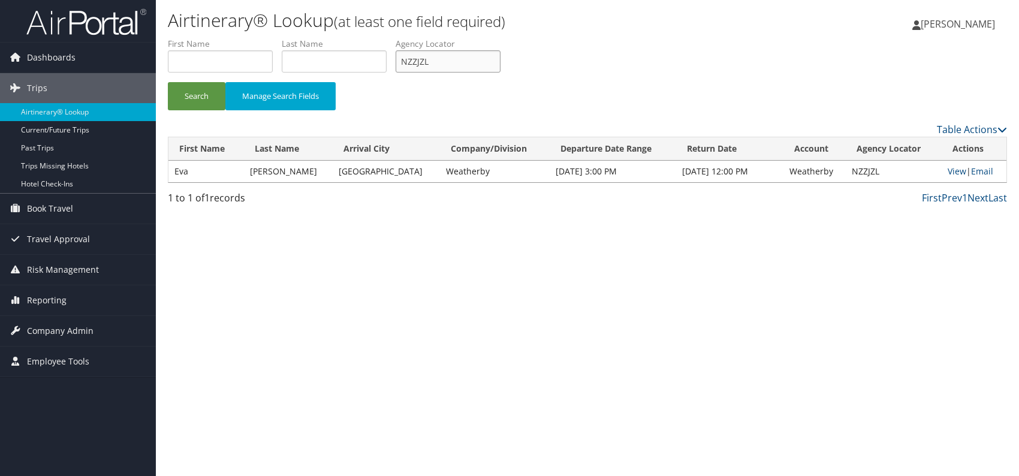
drag, startPoint x: 441, startPoint y: 67, endPoint x: 392, endPoint y: 65, distance: 48.6
click at [391, 38] on ul "First Name Last Name Departure City Arrival City Company/Division Airport/City …" at bounding box center [587, 38] width 839 height 0
paste input "UOTPJ"
type input "NUOTPJ"
click at [188, 89] on button "Search" at bounding box center [197, 96] width 58 height 28
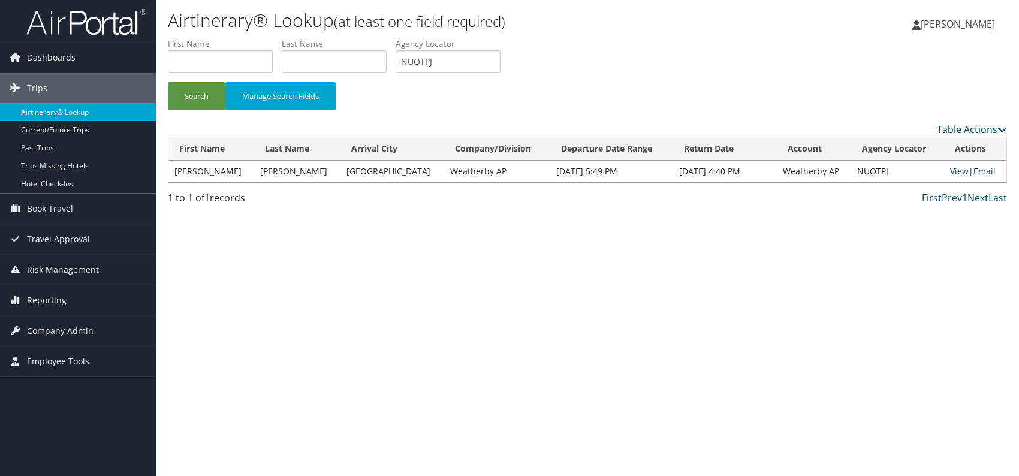
click at [978, 168] on link "Email" at bounding box center [984, 170] width 22 height 11
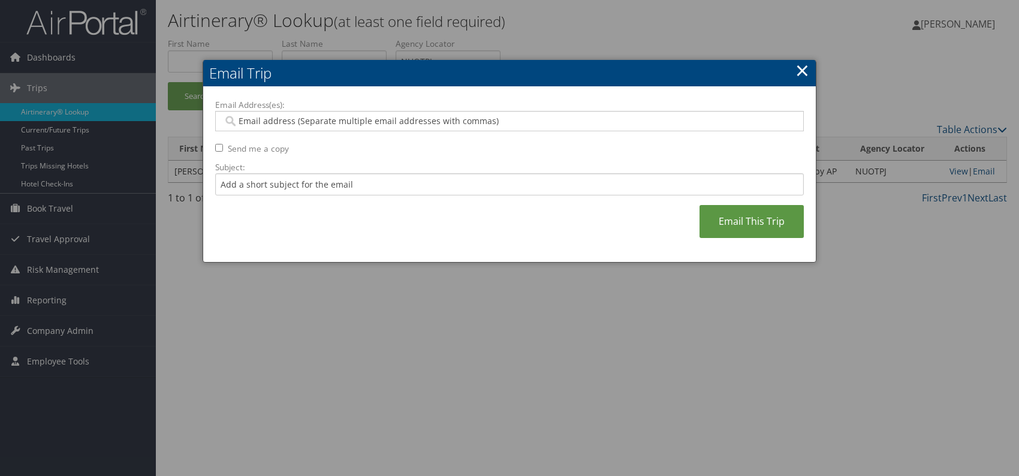
paste input "autumn.platt@weatherbyhealthcare.com"
type input "autumn.platt@weatherbyhealthcare.com"
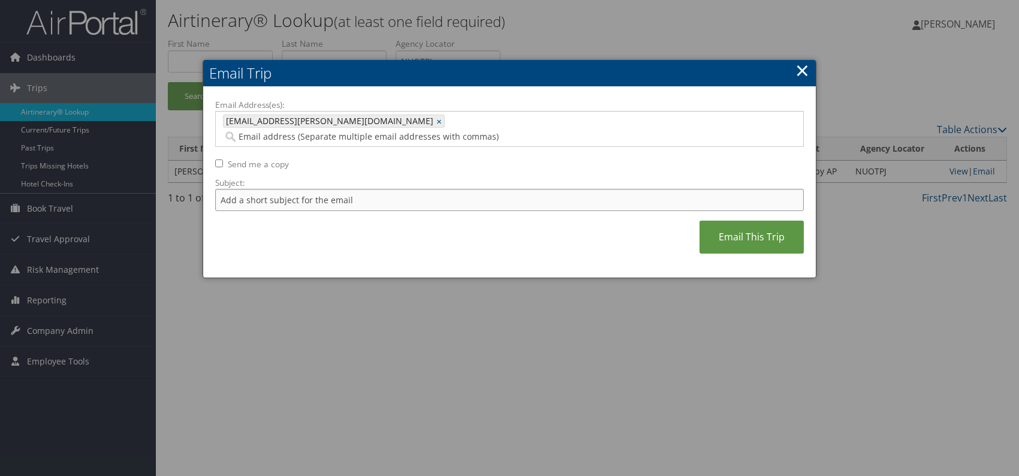
drag, startPoint x: 300, startPoint y: 181, endPoint x: 312, endPoint y: 190, distance: 14.5
click at [300, 189] on input "Subject:" at bounding box center [509, 200] width 588 height 22
click at [393, 189] on input "Itinerary change. Please see notes in TR-756070" at bounding box center [509, 200] width 588 height 22
paste input "8048"
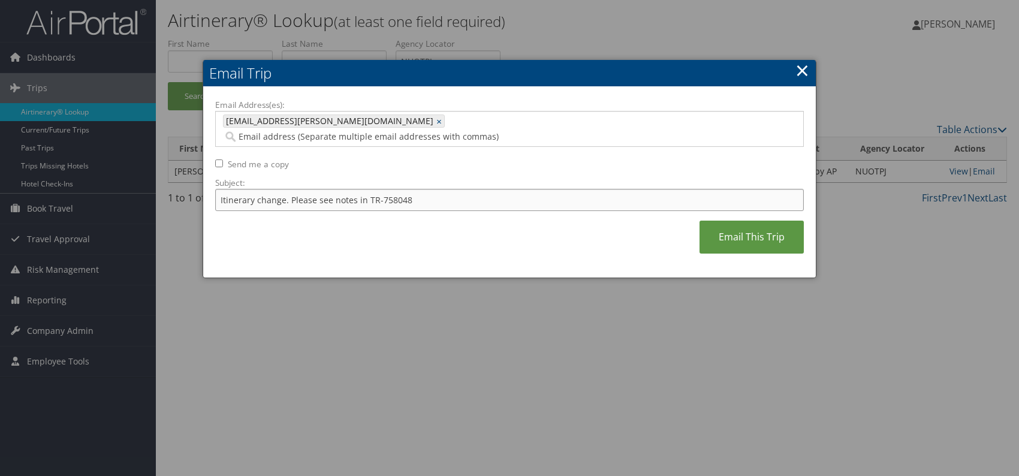
type input "Itinerary change. Please see notes in TR-758048"
click at [500, 213] on div "Email Address(es): autumn.platt@weatherbyhealthcare.com autumn.platt@weatherbyh…" at bounding box center [509, 182] width 588 height 167
click at [726, 221] on link "Email This Trip" at bounding box center [751, 237] width 104 height 33
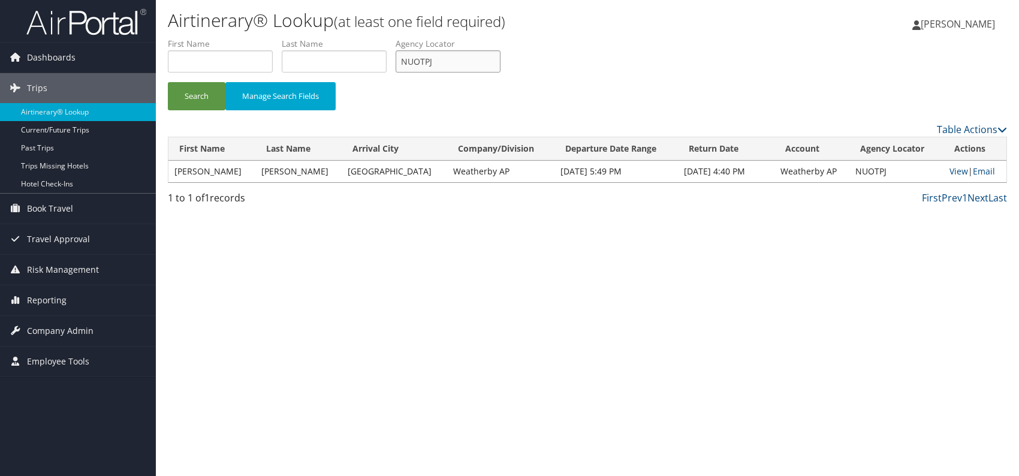
drag, startPoint x: 426, startPoint y: 58, endPoint x: 399, endPoint y: 58, distance: 27.0
click at [398, 58] on input "NUOTPJ" at bounding box center [447, 61] width 105 height 22
paste input "EUCWQQ"
type input "EUCWQQ"
drag, startPoint x: 389, startPoint y: 265, endPoint x: 384, endPoint y: 260, distance: 7.6
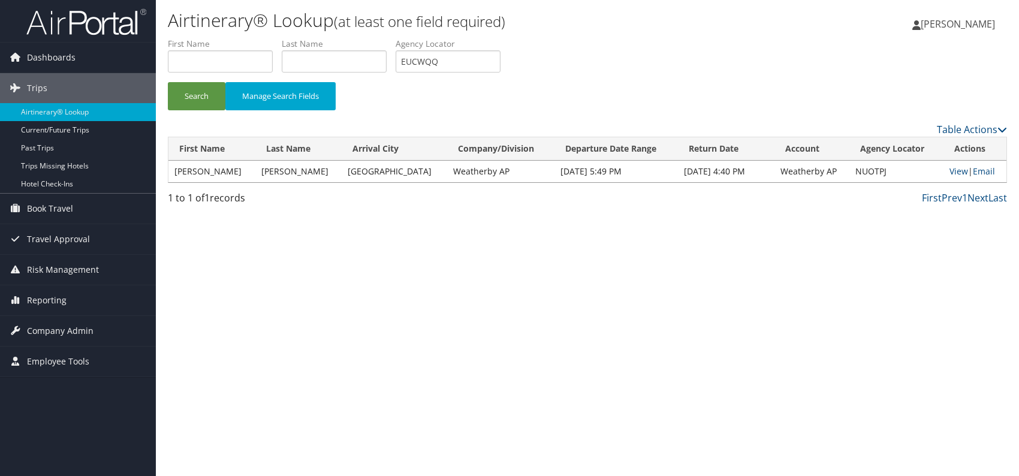
click at [388, 265] on div "Airtinerary® Lookup (at least one field required) Romina Kwock Romina Kwock My …" at bounding box center [587, 238] width 863 height 476
click at [209, 99] on button "Search" at bounding box center [197, 96] width 58 height 28
drag, startPoint x: 977, startPoint y: 169, endPoint x: 949, endPoint y: 181, distance: 30.1
click at [977, 169] on link "Email" at bounding box center [982, 170] width 22 height 11
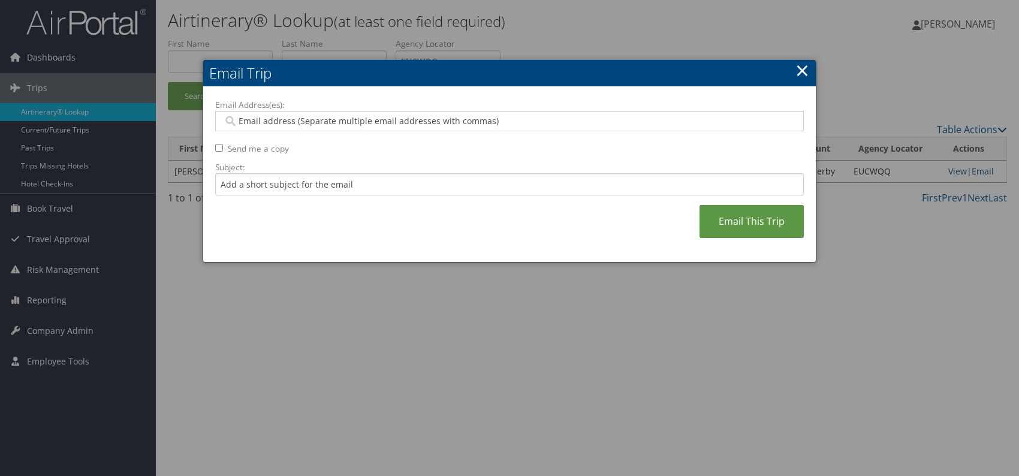
paste input "stephanie.diaz@weatherbyhealthcare.com"
type input "stephanie.diaz@weatherbyhealthcare.com"
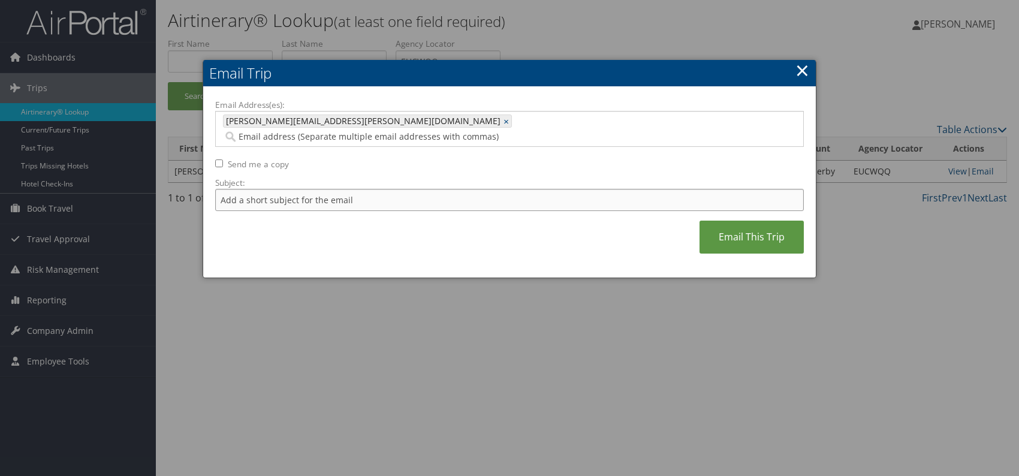
click at [302, 189] on input "Subject:" at bounding box center [509, 200] width 588 height 22
click at [415, 226] on div "Email Address(es): stephanie.diaz@weatherbyhealthcare.com stephanie.diaz@weathe…" at bounding box center [509, 182] width 588 height 167
click at [397, 189] on input "Itinerary change. Please see notes in TR-756070" at bounding box center [509, 200] width 588 height 22
paste input "67435"
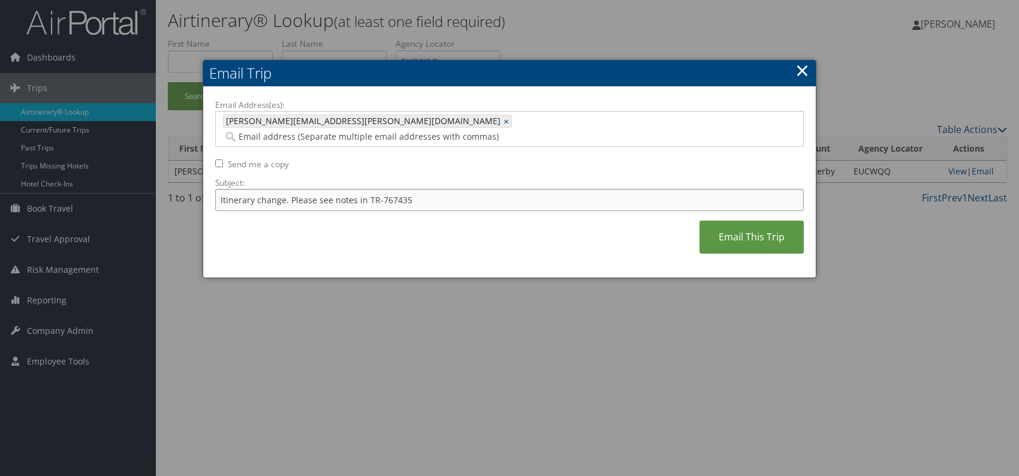
type input "Itinerary change. Please see notes in TR-767435"
click at [468, 244] on div "Email Address(es): stephanie.diaz@weatherbyhealthcare.com stephanie.diaz@weathe…" at bounding box center [509, 182] width 588 height 167
click at [751, 221] on link "Email This Trip" at bounding box center [751, 237] width 104 height 33
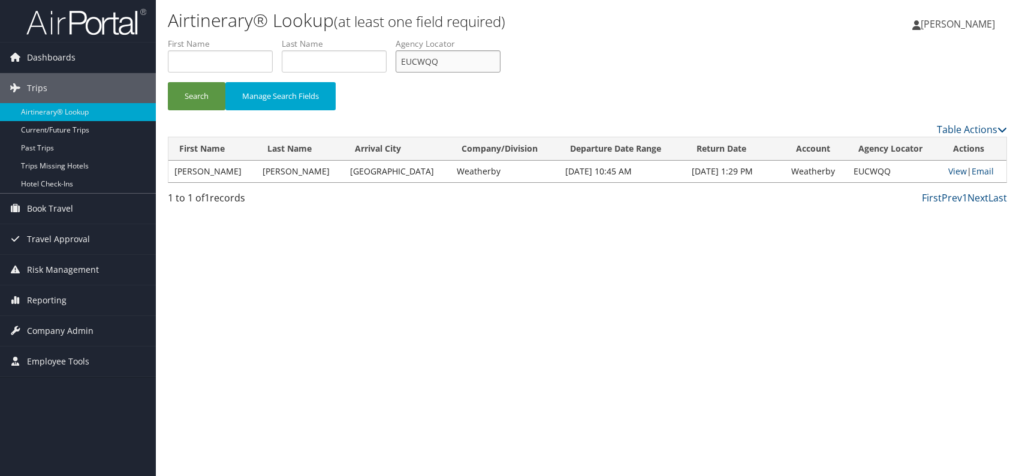
drag, startPoint x: 430, startPoint y: 61, endPoint x: 399, endPoint y: 58, distance: 30.7
click at [399, 58] on input "EUCWQQ" at bounding box center [447, 61] width 105 height 22
paste input "DIIIPZ"
drag, startPoint x: 389, startPoint y: 288, endPoint x: 240, endPoint y: 170, distance: 189.9
click at [388, 288] on div "Airtinerary® Lookup (at least one field required) Romina Kwock Romina Kwock My …" at bounding box center [587, 238] width 863 height 476
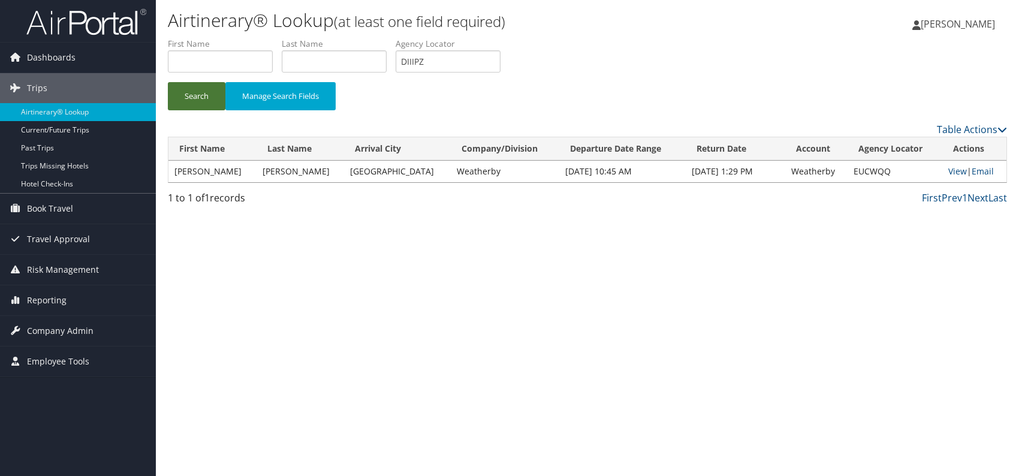
drag, startPoint x: 197, startPoint y: 98, endPoint x: 227, endPoint y: 8, distance: 94.7
click at [197, 96] on button "Search" at bounding box center [197, 96] width 58 height 28
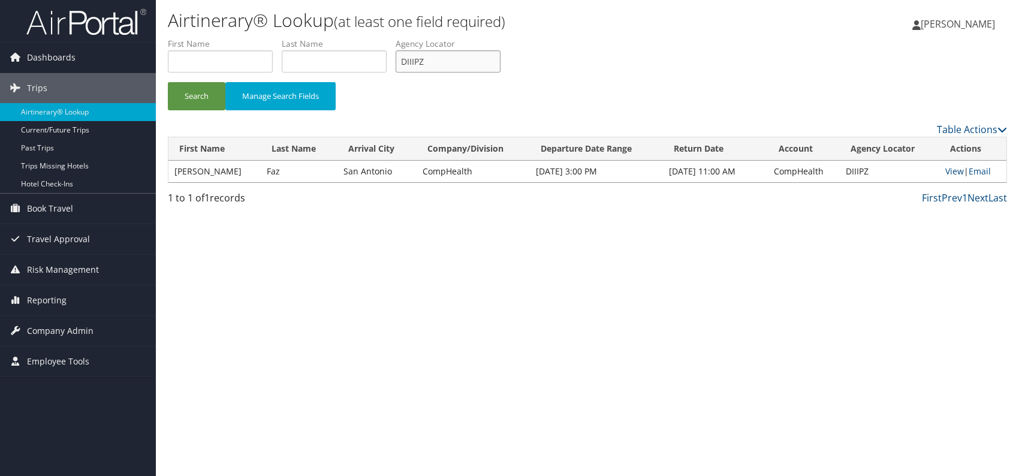
drag, startPoint x: 442, startPoint y: 63, endPoint x: 381, endPoint y: 64, distance: 60.5
click at [381, 38] on ul "First Name Last Name Departure City Arrival City Company/Division Airport/City …" at bounding box center [587, 38] width 839 height 0
paste input "ITLHTX"
drag, startPoint x: 408, startPoint y: 293, endPoint x: 298, endPoint y: 238, distance: 123.3
click at [405, 291] on div "Airtinerary® Lookup (at least one field required) Romina Kwock Romina Kwock My …" at bounding box center [587, 238] width 863 height 476
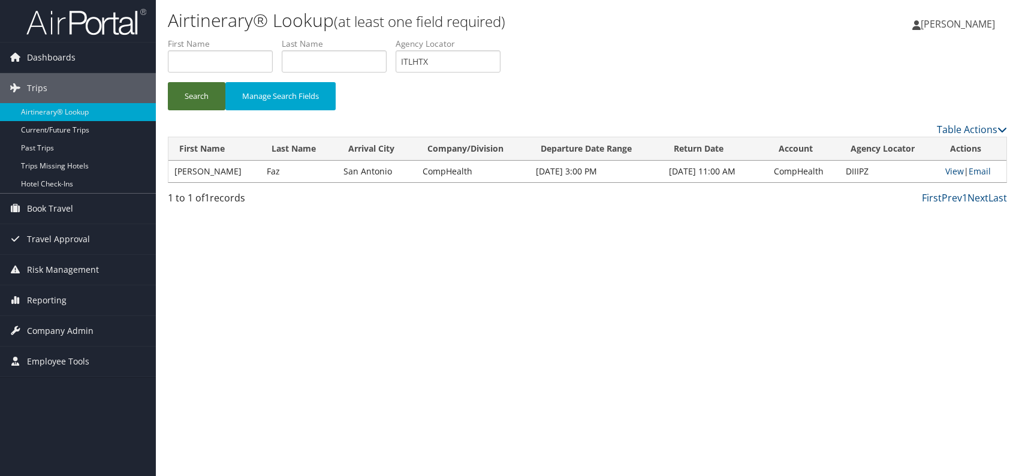
click at [198, 94] on button "Search" at bounding box center [197, 96] width 58 height 28
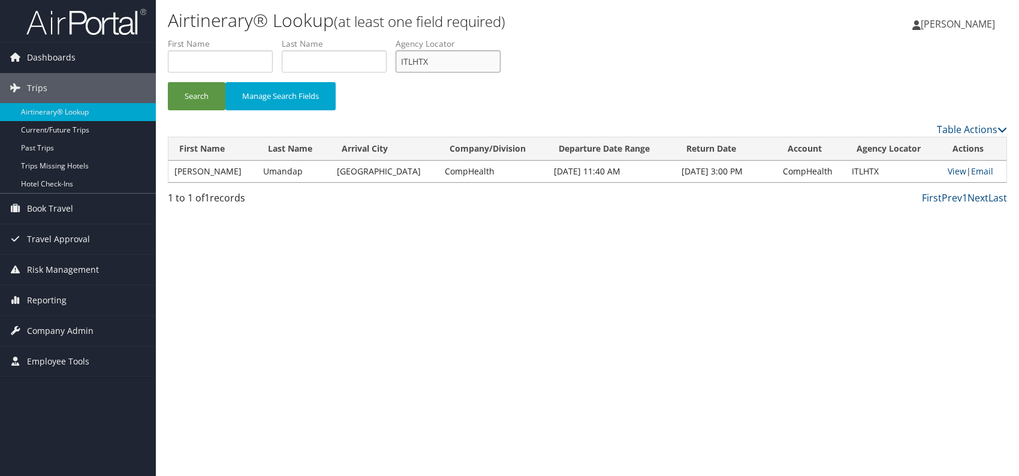
drag, startPoint x: 445, startPoint y: 62, endPoint x: 415, endPoint y: 62, distance: 30.0
click at [401, 63] on input "ITLHTX" at bounding box center [447, 61] width 105 height 22
paste input "SWHJ"
drag, startPoint x: 341, startPoint y: 305, endPoint x: 329, endPoint y: 288, distance: 21.1
click at [339, 303] on div "Airtinerary® Lookup (at least one field required) Romina Kwock Romina Kwock My …" at bounding box center [587, 238] width 863 height 476
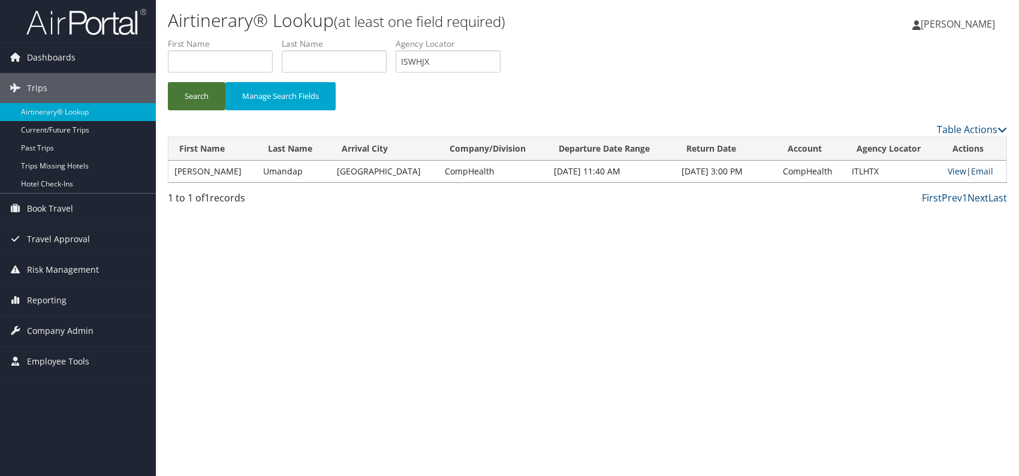
click at [200, 92] on button "Search" at bounding box center [197, 96] width 58 height 28
drag, startPoint x: 441, startPoint y: 64, endPoint x: 403, endPoint y: 63, distance: 38.4
click at [403, 63] on input "ISWHJX" at bounding box center [447, 61] width 105 height 22
paste input "WAQNSG"
click at [381, 258] on div "Airtinerary® Lookup (at least one field required) Romina Kwock Romina Kwock My …" at bounding box center [587, 238] width 863 height 476
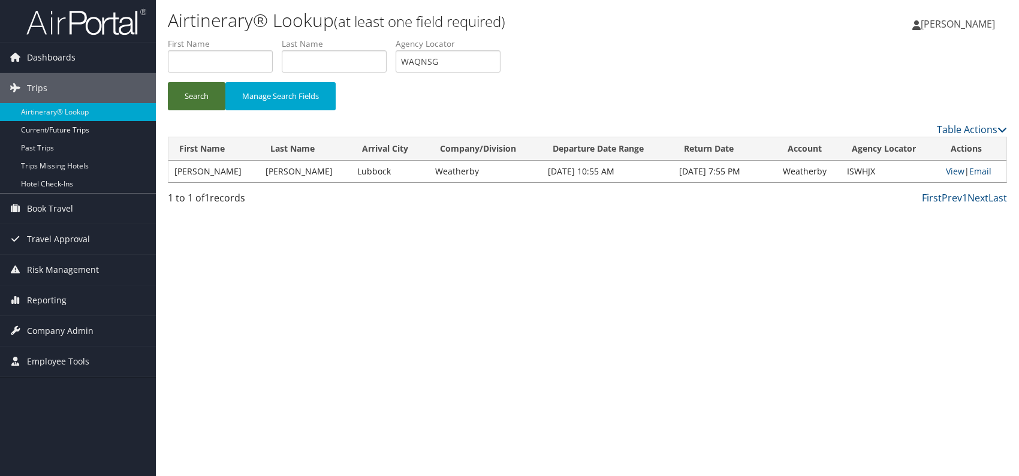
click at [212, 100] on button "Search" at bounding box center [197, 96] width 58 height 28
drag, startPoint x: 455, startPoint y: 62, endPoint x: 403, endPoint y: 62, distance: 52.1
click at [403, 62] on input "WAQNSG" at bounding box center [447, 61] width 105 height 22
paste input "LACSMZ"
type input "LACSMZ"
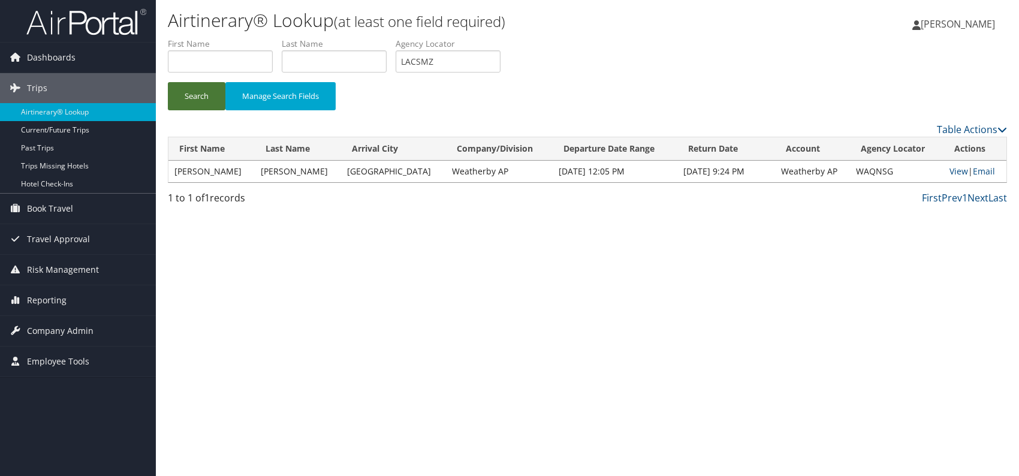
drag, startPoint x: 199, startPoint y: 98, endPoint x: 201, endPoint y: 5, distance: 92.3
click at [200, 95] on button "Search" at bounding box center [197, 96] width 58 height 28
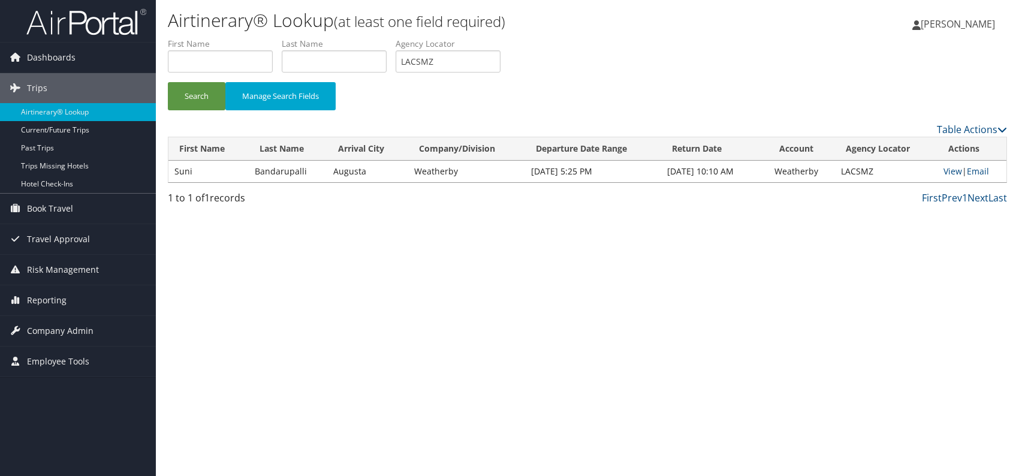
click at [940, 171] on td "View | Email" at bounding box center [971, 172] width 69 height 22
click at [944, 170] on link "View" at bounding box center [952, 170] width 19 height 11
click at [986, 174] on link "Email" at bounding box center [978, 170] width 22 height 11
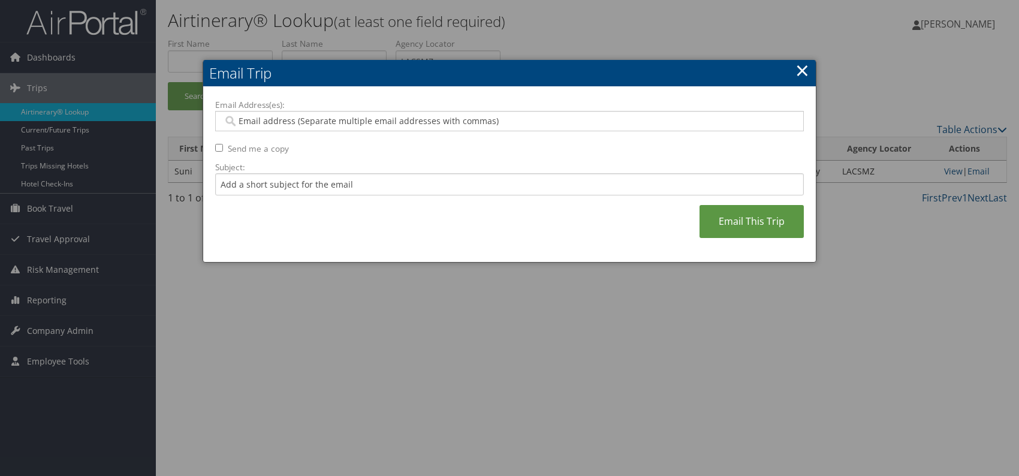
paste input "natalie.wissing@weatherbyhealthcare.com"
type input "natalie.wissing@weatherbyhealthcare.com"
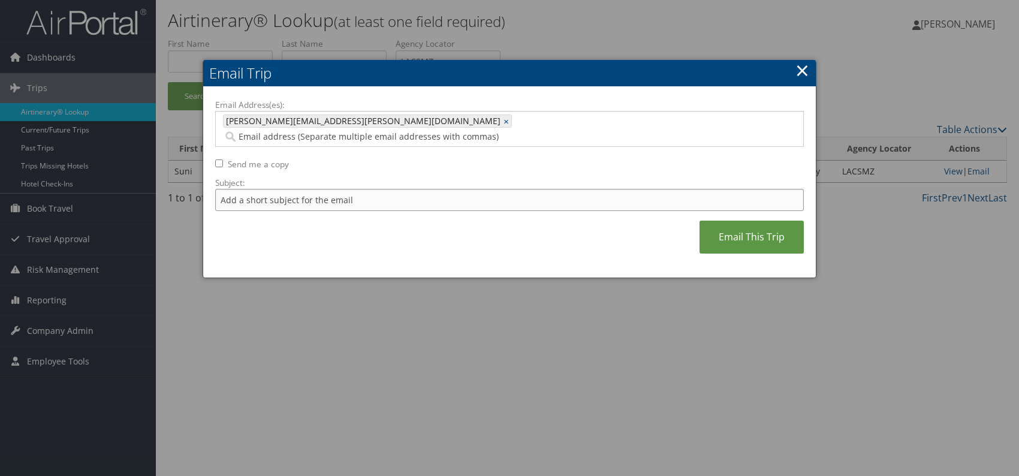
click at [290, 189] on input "Subject:" at bounding box center [509, 200] width 588 height 22
click at [434, 224] on div "Email Address(es): natalie.wissing@weatherbyhealthcare.com natalie.wissing@weat…" at bounding box center [509, 182] width 588 height 167
click at [394, 189] on input "Itinerary change. Please see notes in TR-756070" at bounding box center [509, 200] width 588 height 22
paste input "4853"
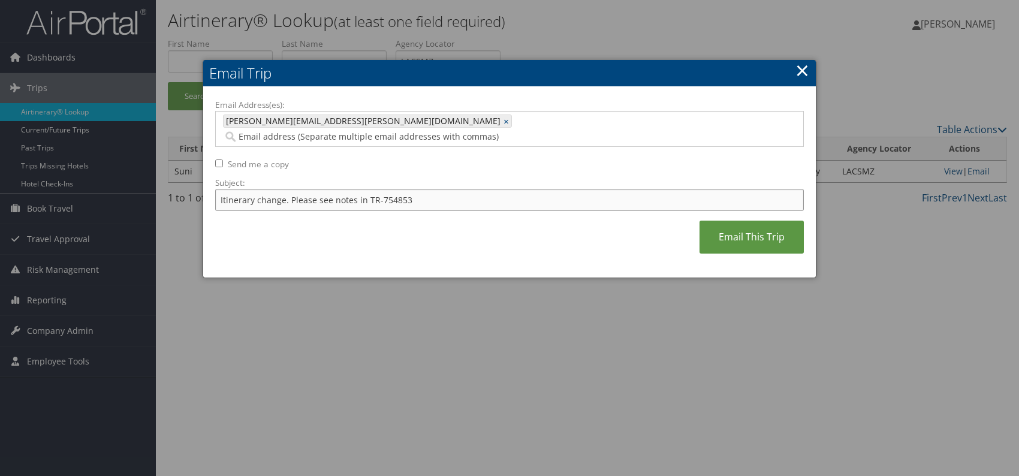
type input "Itinerary change. Please see notes in TR-754853"
drag, startPoint x: 494, startPoint y: 225, endPoint x: 702, endPoint y: 245, distance: 208.3
click at [497, 225] on div "Email Address(es): natalie.wissing@weatherbyhealthcare.com natalie.wissing@weat…" at bounding box center [509, 182] width 588 height 167
click at [755, 225] on link "Email This Trip" at bounding box center [751, 237] width 104 height 33
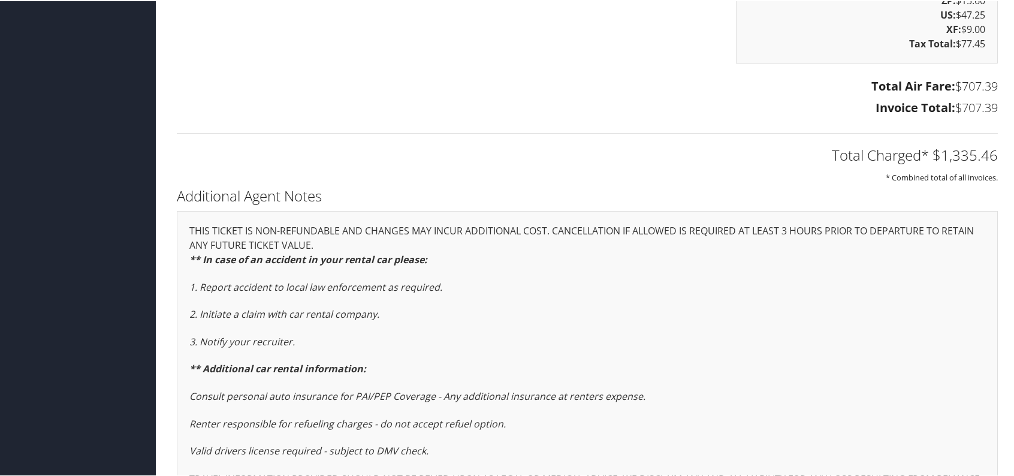
scroll to position [2397, 0]
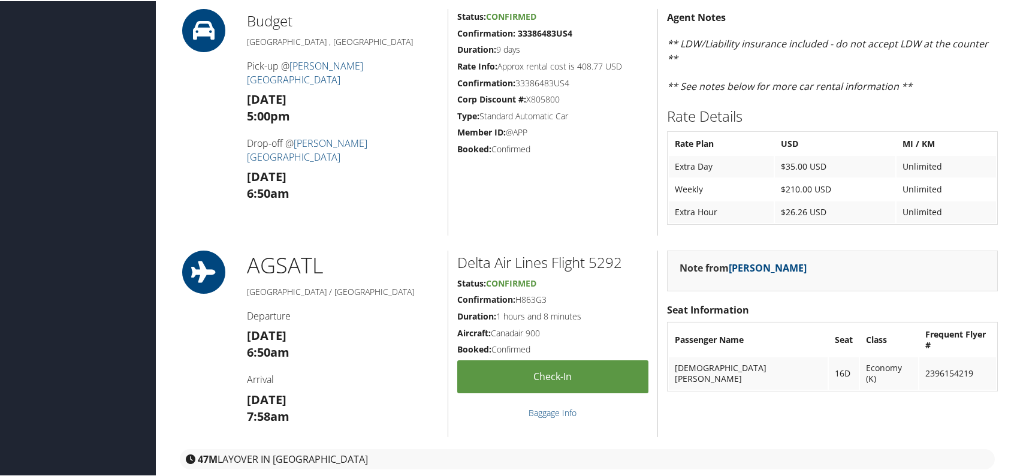
scroll to position [1618, 0]
